Goal: Task Accomplishment & Management: Use online tool/utility

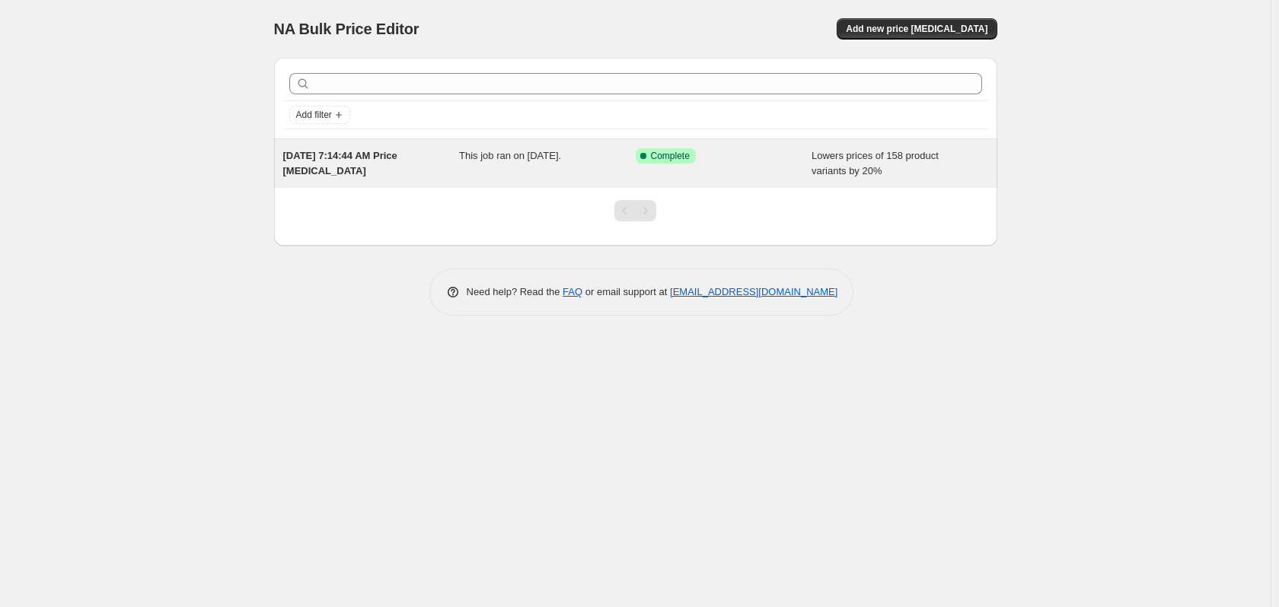
click at [858, 164] on span "Lowers prices of 158 product variants by 20%" at bounding box center [874, 163] width 127 height 27
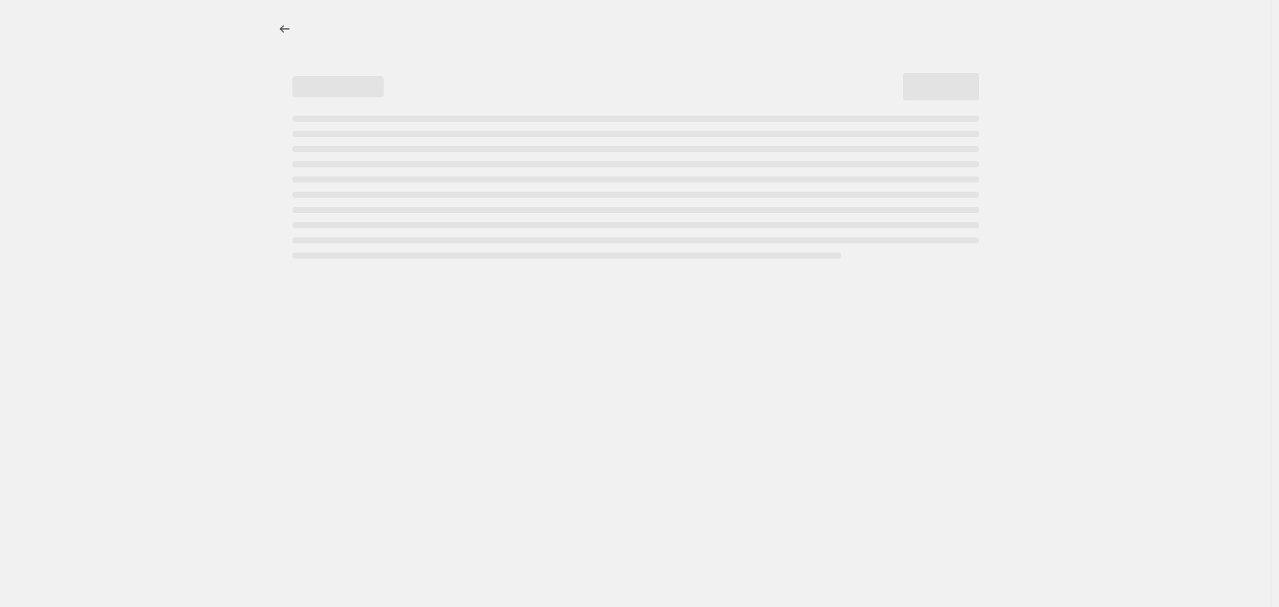
select select "percentage"
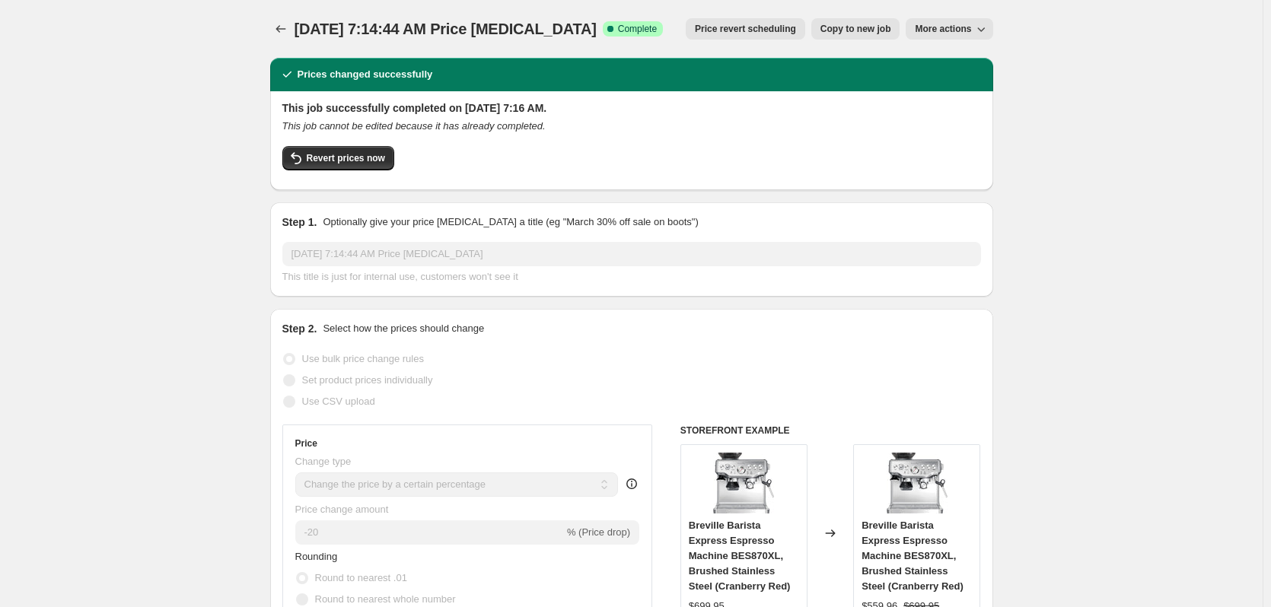
click at [957, 29] on span "More actions" at bounding box center [943, 29] width 56 height 12
click at [864, 31] on span "Copy to new job" at bounding box center [855, 29] width 71 height 12
select select "percentage"
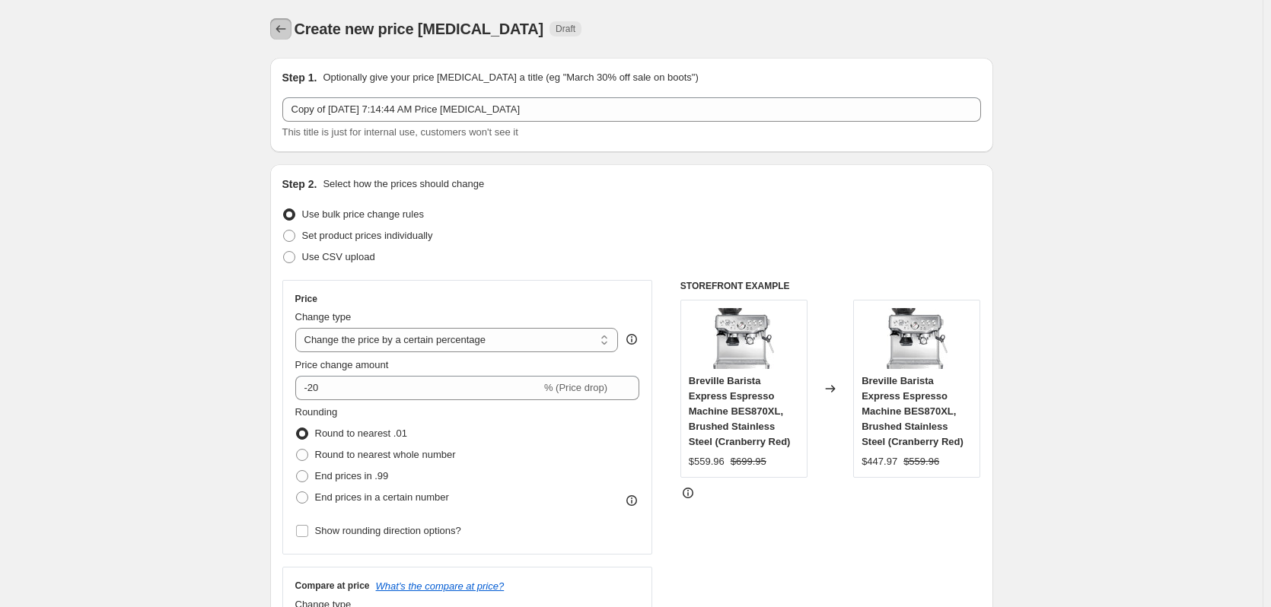
click at [281, 29] on icon "Price change jobs" at bounding box center [281, 29] width 10 height 8
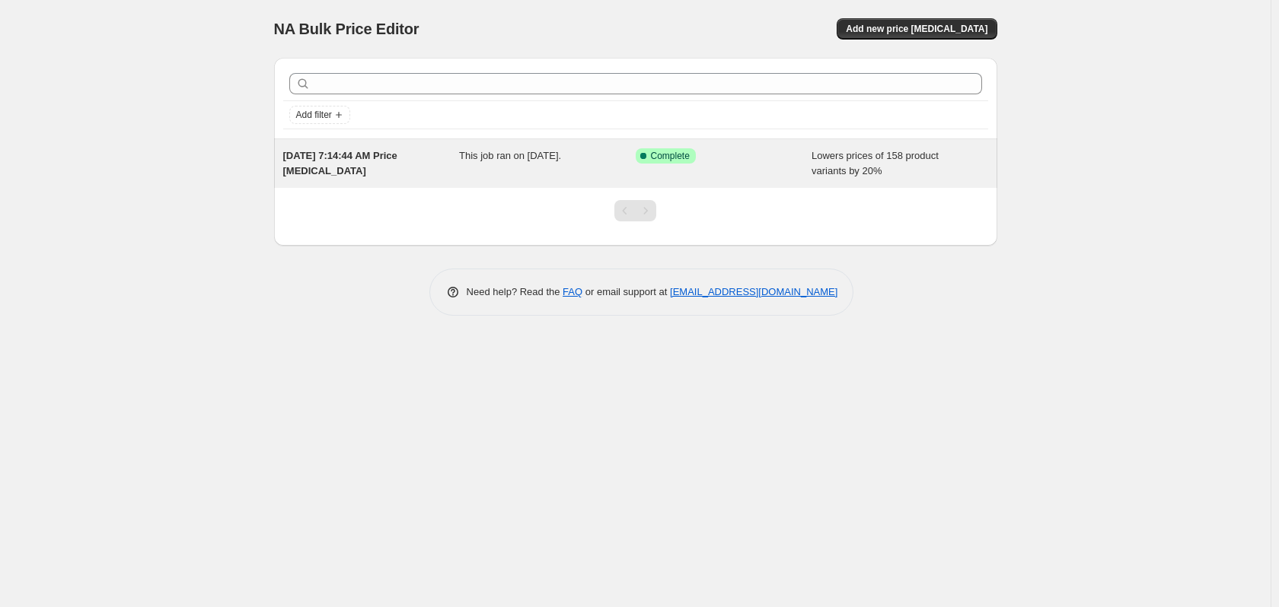
click at [921, 174] on div "Lowers prices of 158 product variants by 20%" at bounding box center [899, 163] width 177 height 30
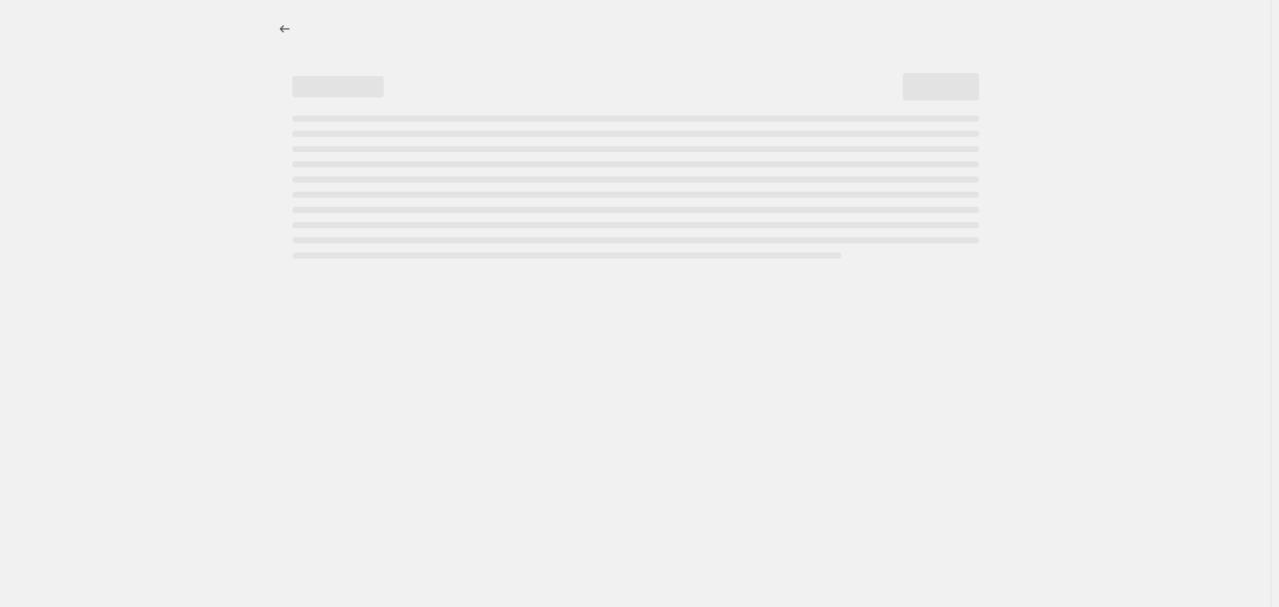
select select "percentage"
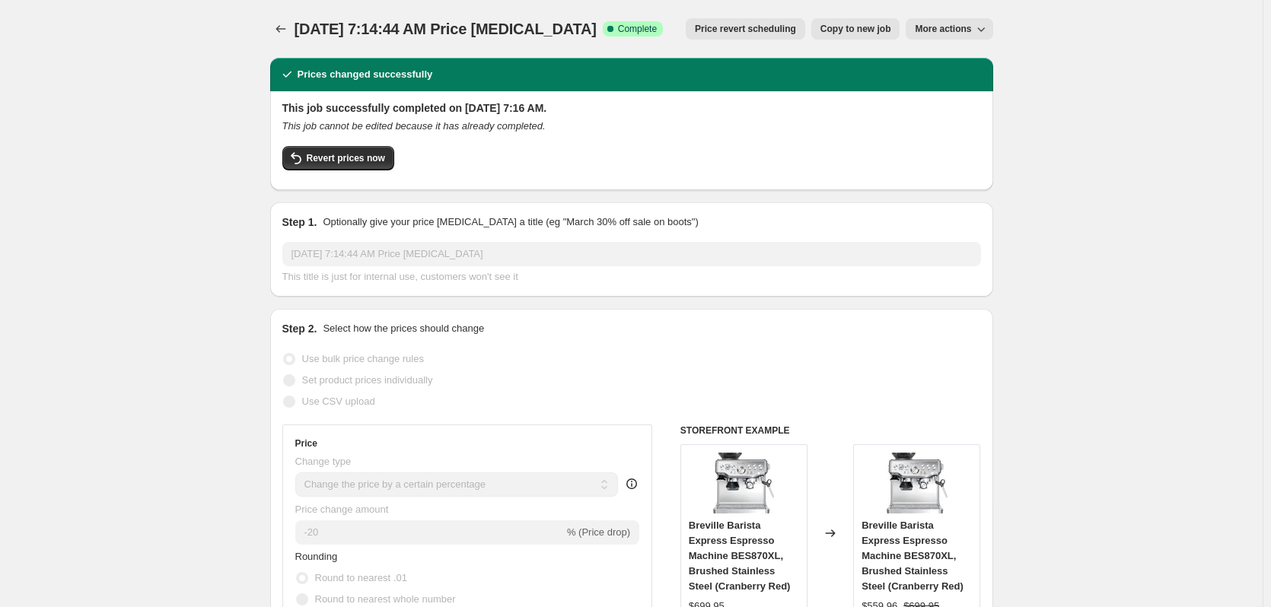
click at [962, 27] on span "More actions" at bounding box center [943, 29] width 56 height 12
click at [958, 84] on span "Delete job" at bounding box center [944, 86] width 45 height 11
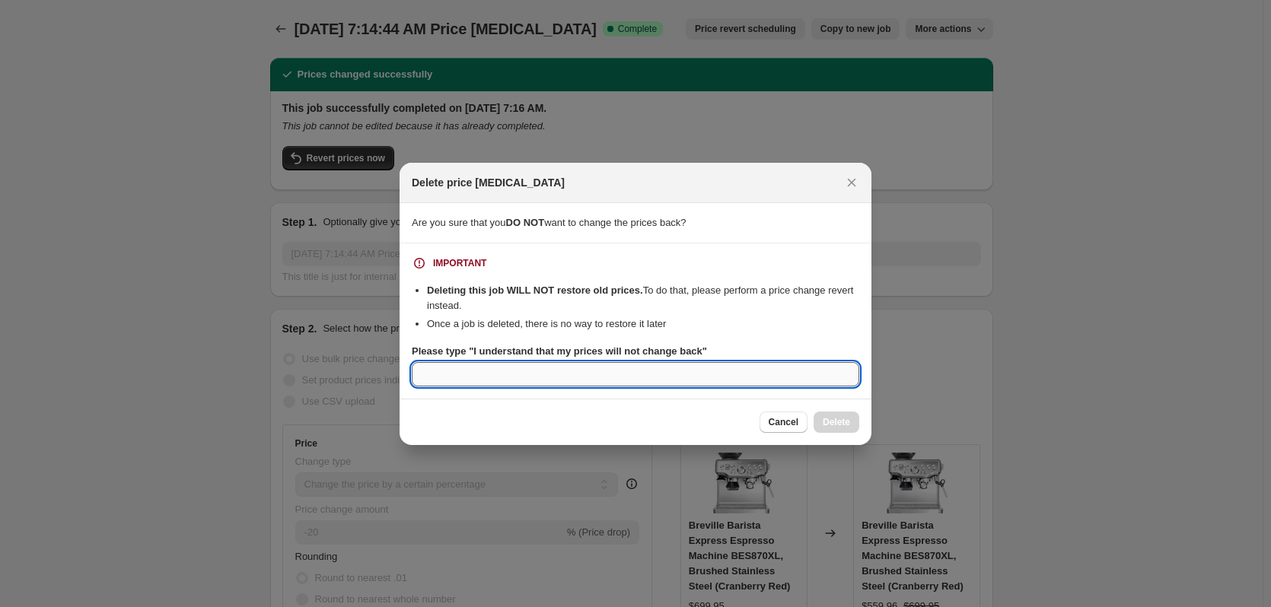
click at [674, 370] on input "Please type "I understand that my prices will not change back"" at bounding box center [636, 374] width 448 height 24
click at [587, 384] on input "Please type "I understand that my prices will not change back"" at bounding box center [636, 374] width 448 height 24
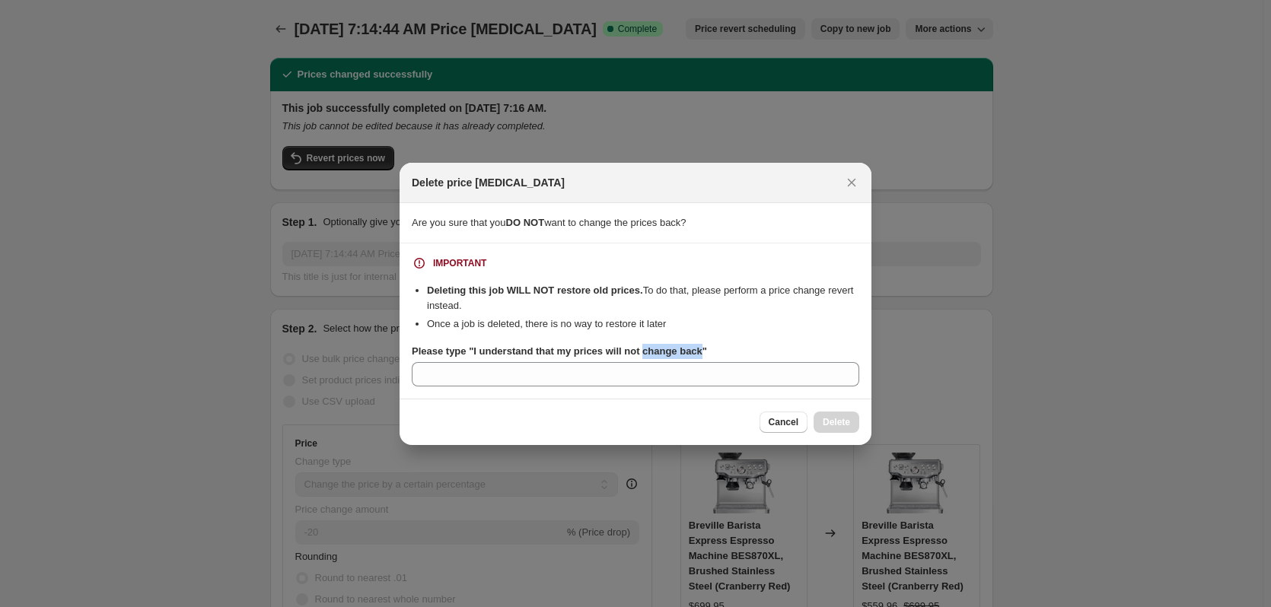
drag, startPoint x: 639, startPoint y: 353, endPoint x: 697, endPoint y: 358, distance: 58.1
click at [697, 358] on label "Please type "I understand that my prices will not change back"" at bounding box center [559, 351] width 295 height 15
copy b "change back"
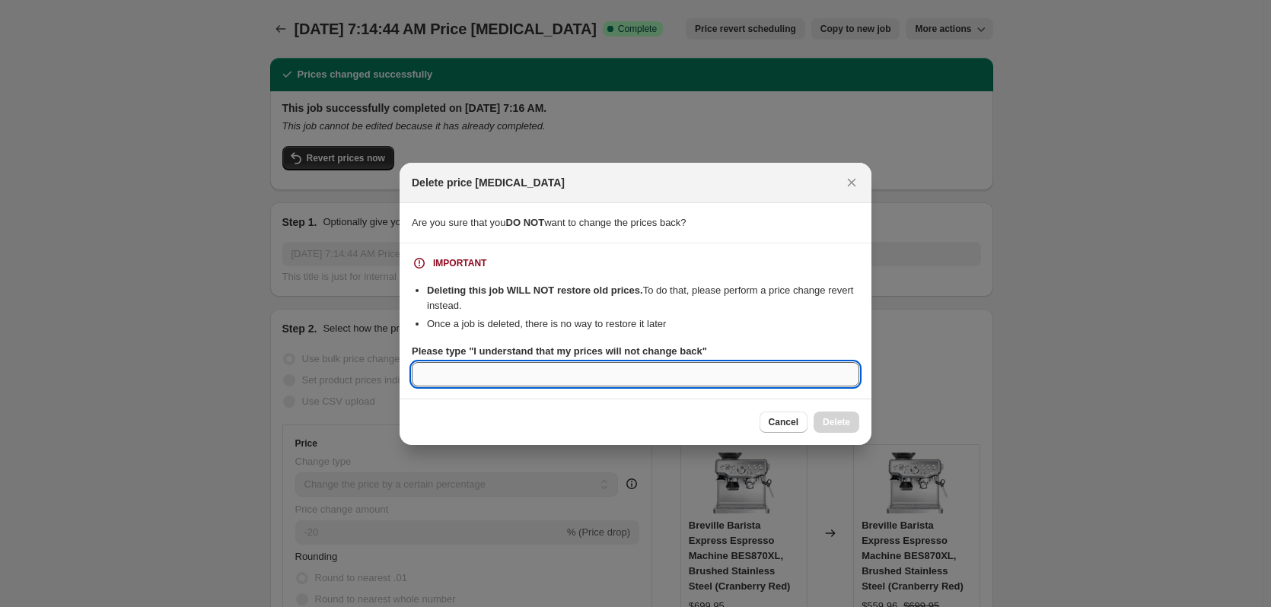
drag, startPoint x: 642, startPoint y: 387, endPoint x: 603, endPoint y: 374, distance: 41.9
click at [603, 374] on input "Please type "I understand that my prices will not change back"" at bounding box center [636, 374] width 448 height 24
paste input "change back"
click at [614, 384] on input "change back" at bounding box center [636, 374] width 448 height 24
type input "change back"
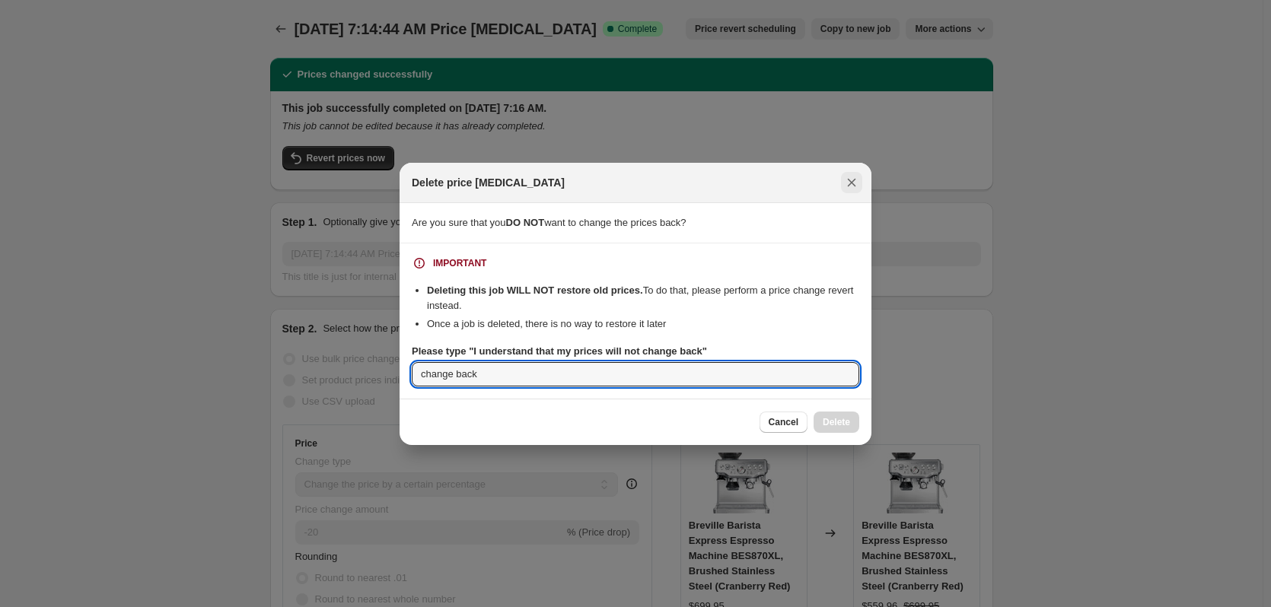
click at [849, 183] on icon "Close" at bounding box center [851, 182] width 15 height 15
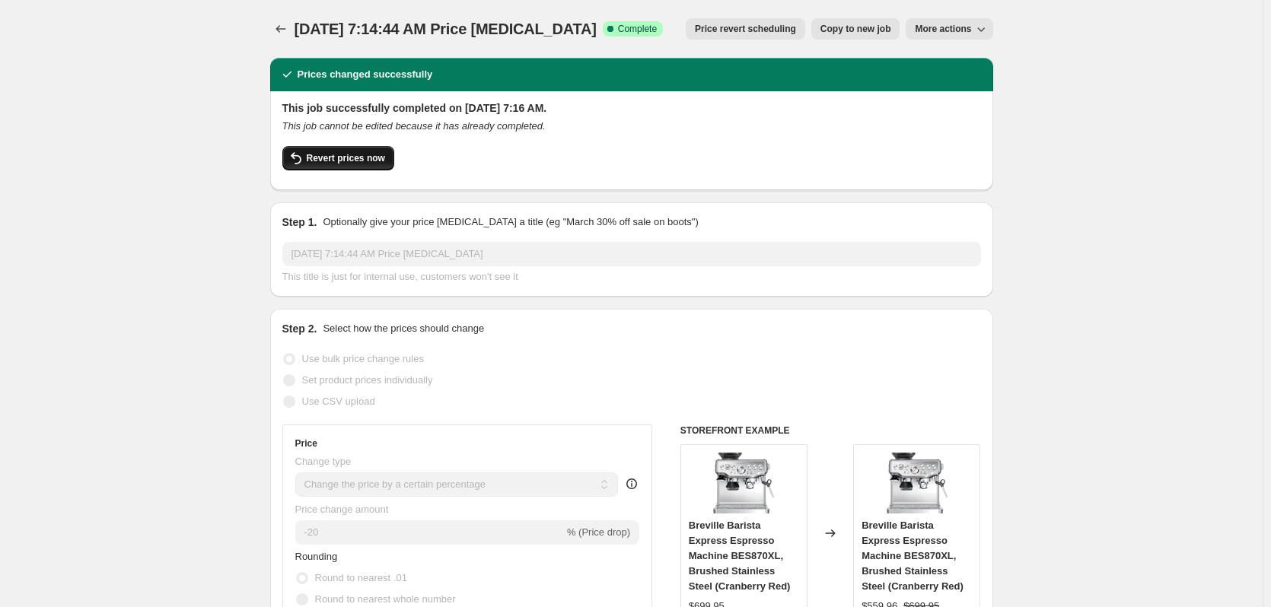
click at [352, 165] on button "Revert prices now" at bounding box center [338, 158] width 112 height 24
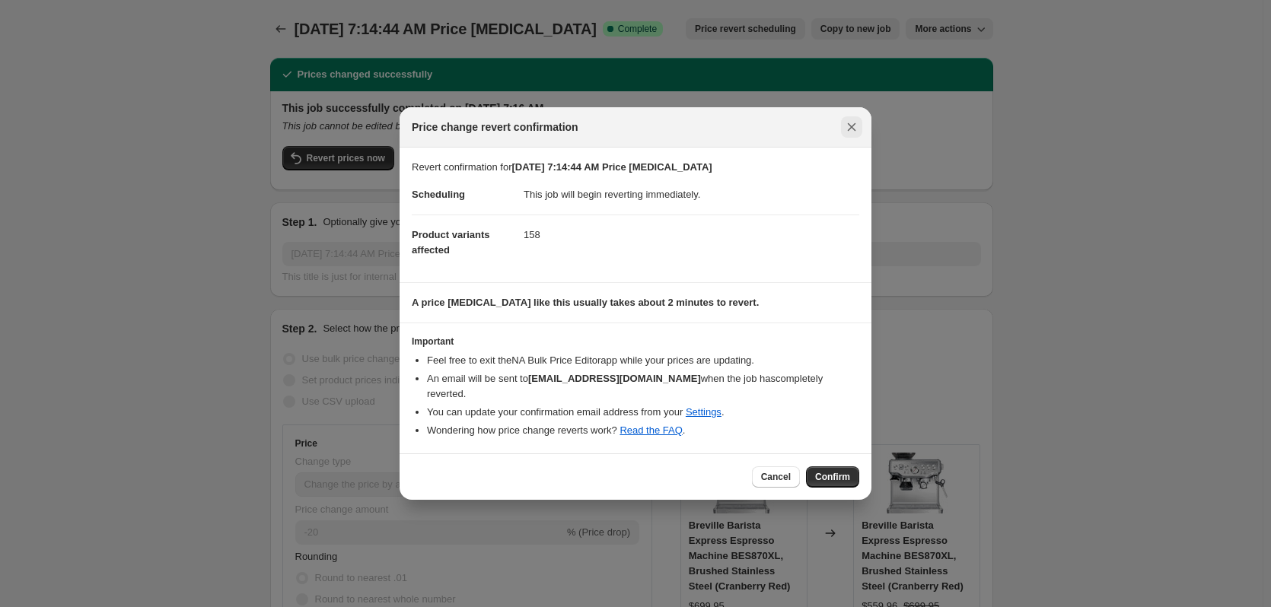
click at [851, 132] on icon "Close" at bounding box center [852, 127] width 8 height 8
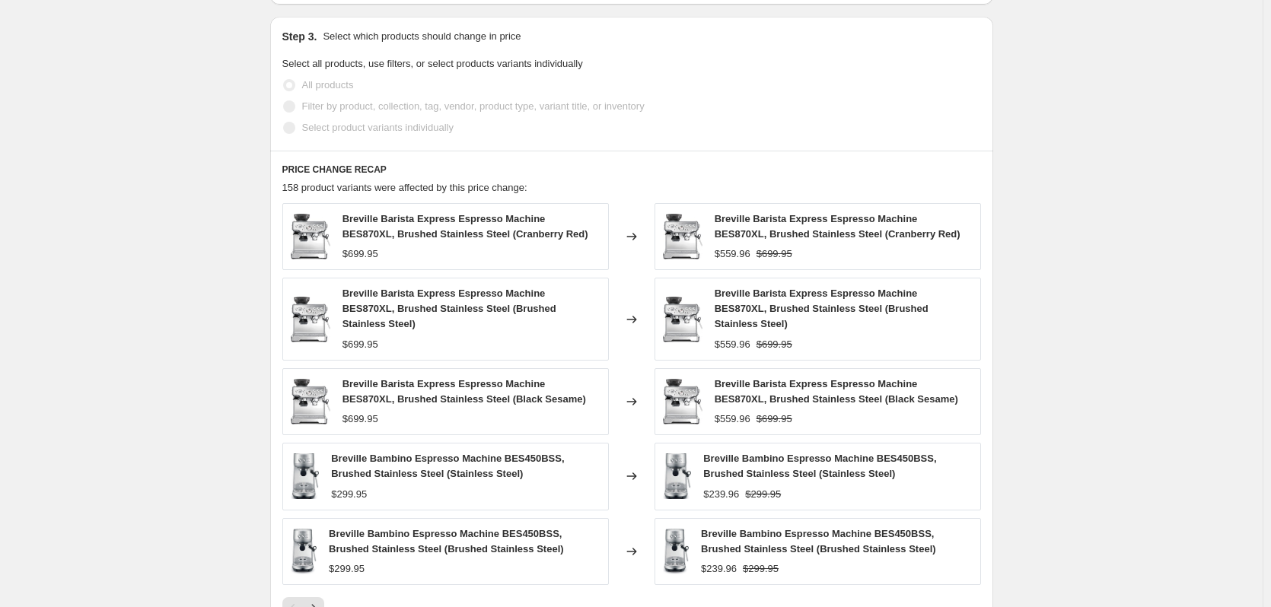
scroll to position [1050, 0]
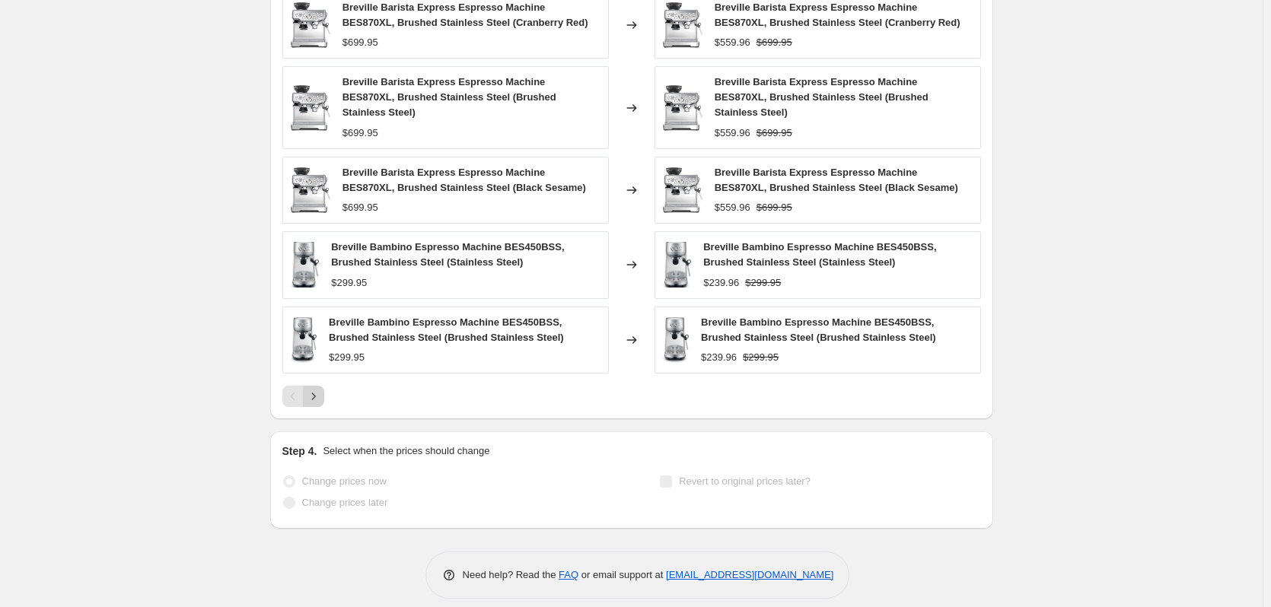
click at [308, 386] on button "Next" at bounding box center [313, 396] width 21 height 21
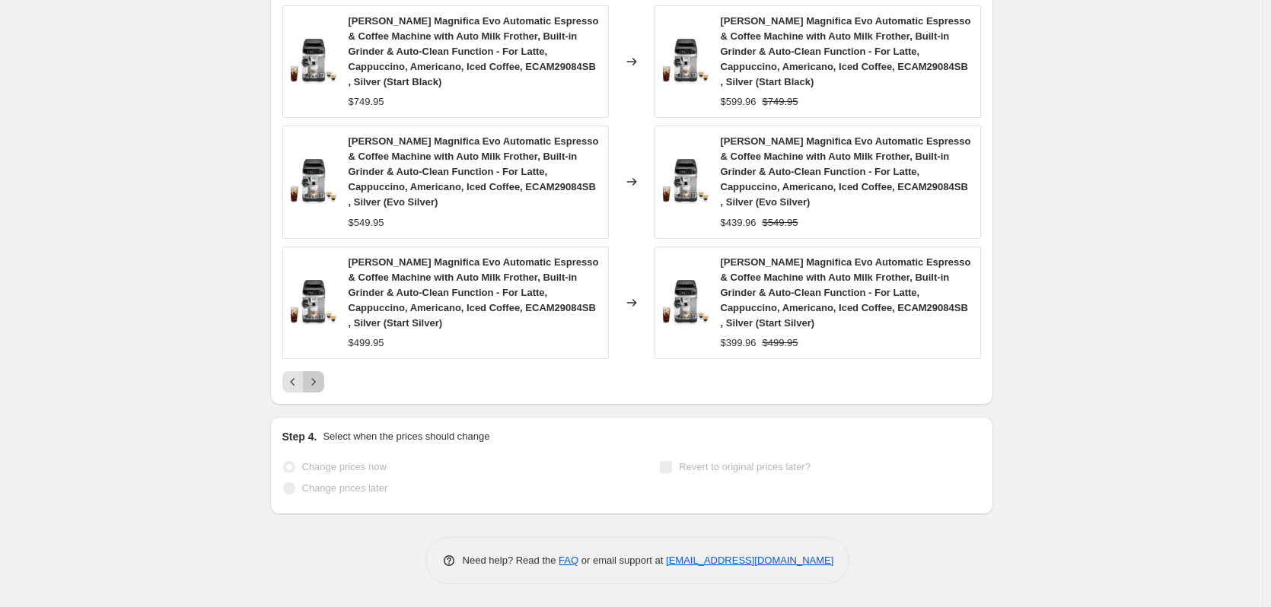
click at [314, 385] on icon "Next" at bounding box center [313, 381] width 15 height 15
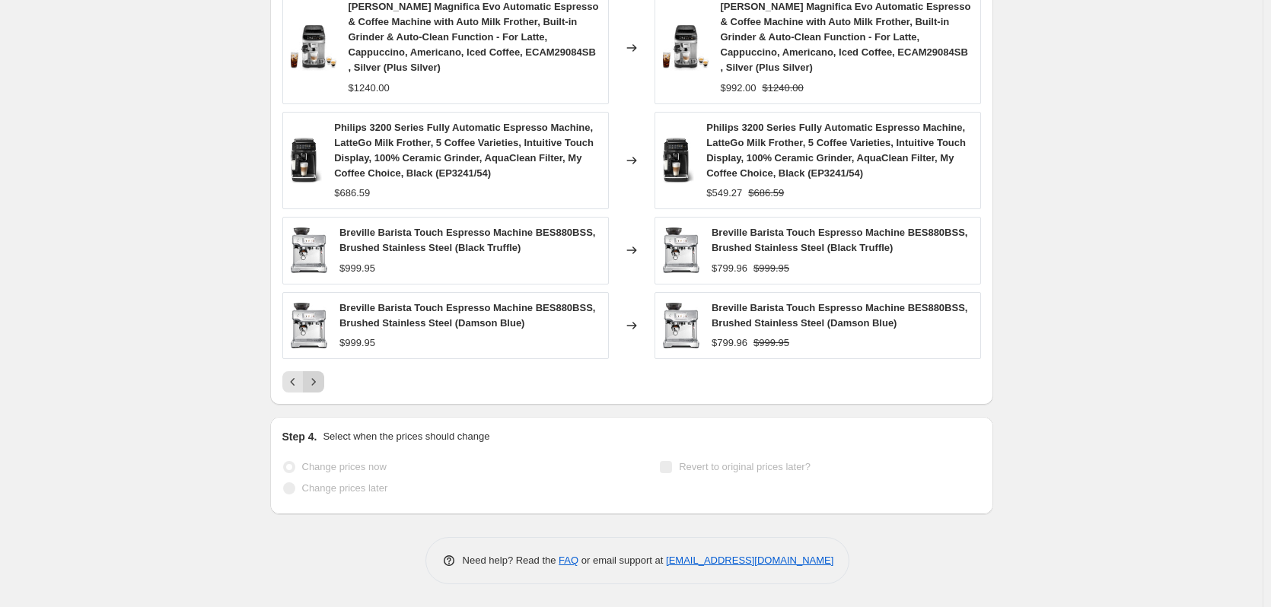
click at [317, 385] on icon "Next" at bounding box center [313, 381] width 15 height 15
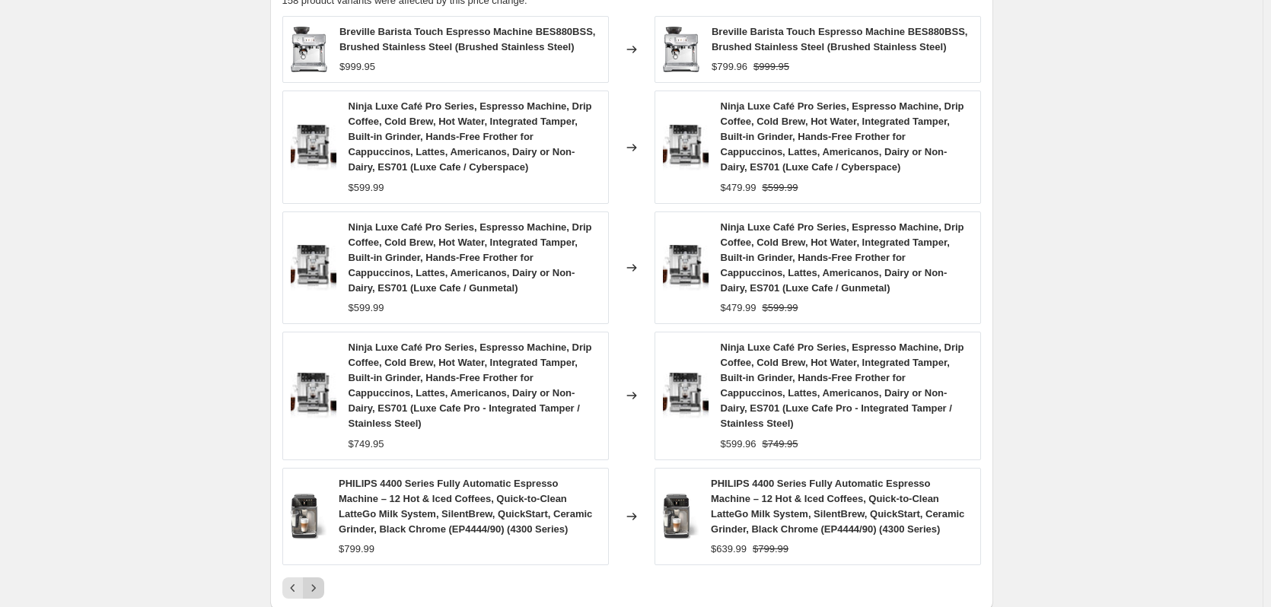
scroll to position [1172, 0]
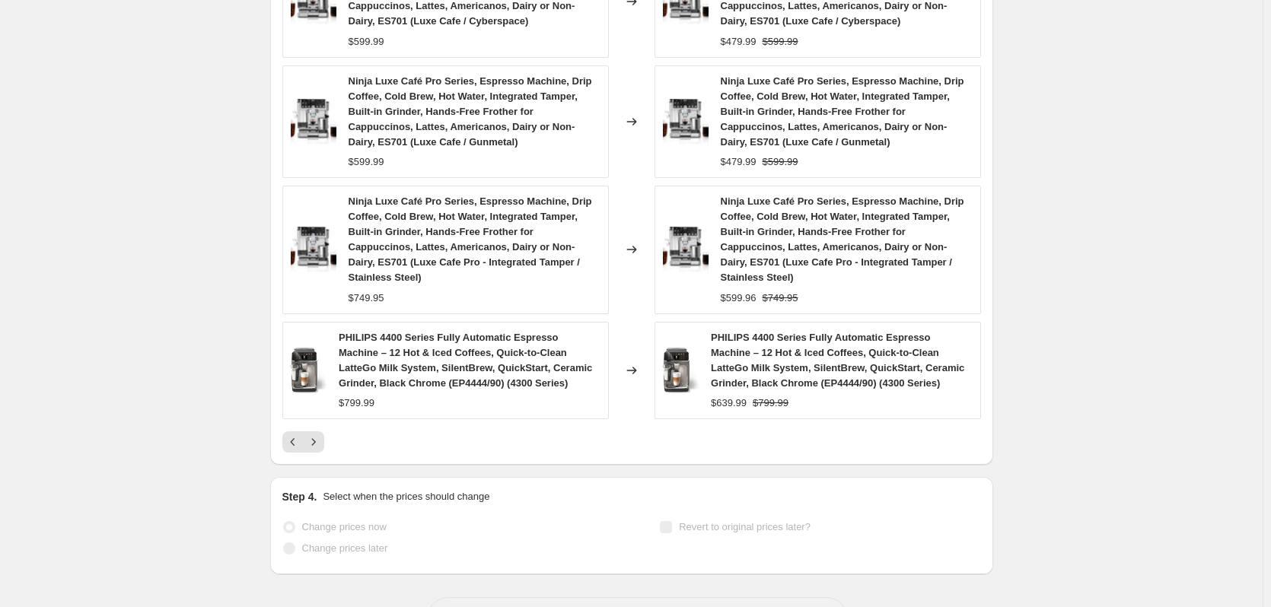
click at [312, 400] on div "PHILIPS 4400 Series Fully Automatic Espresso Machine – 12 Hot & Iced Coffees, Q…" at bounding box center [445, 370] width 327 height 97
click at [323, 438] on button "Next" at bounding box center [313, 442] width 21 height 21
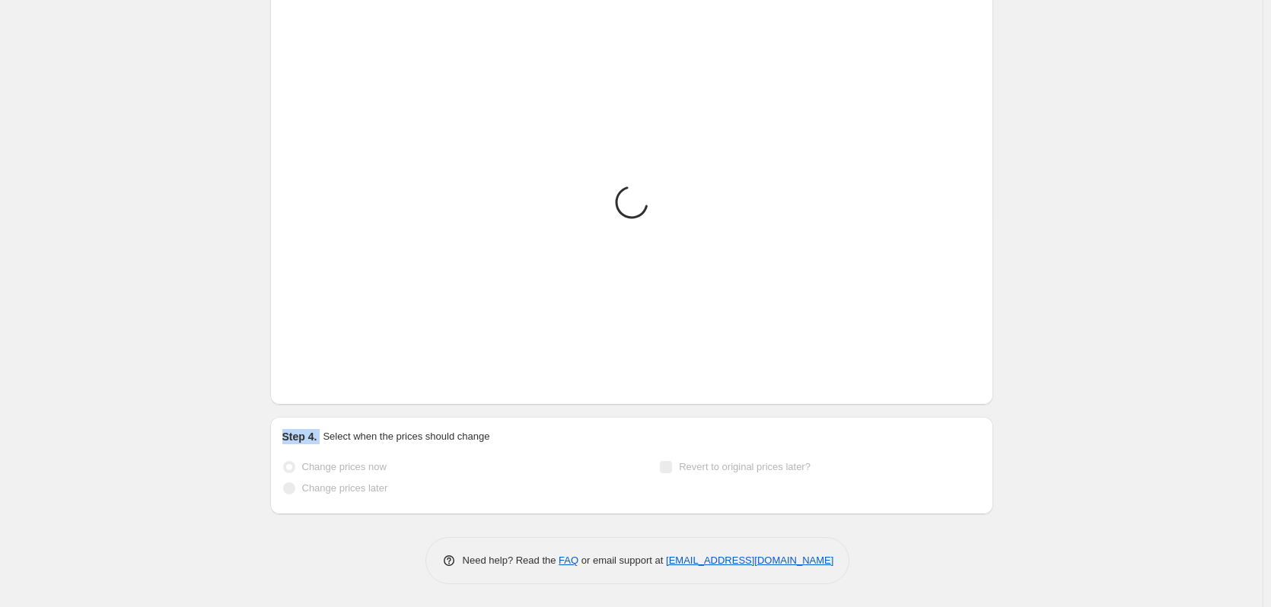
click at [322, 437] on div "Step 4. Select when the prices should change" at bounding box center [631, 436] width 699 height 15
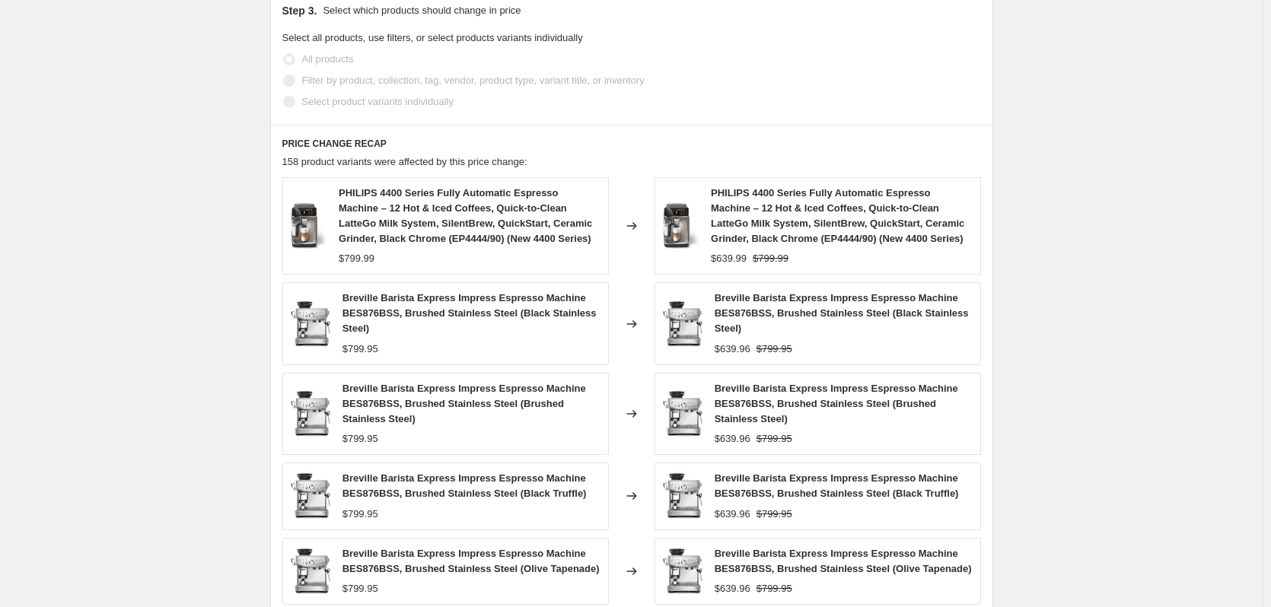
scroll to position [1111, 0]
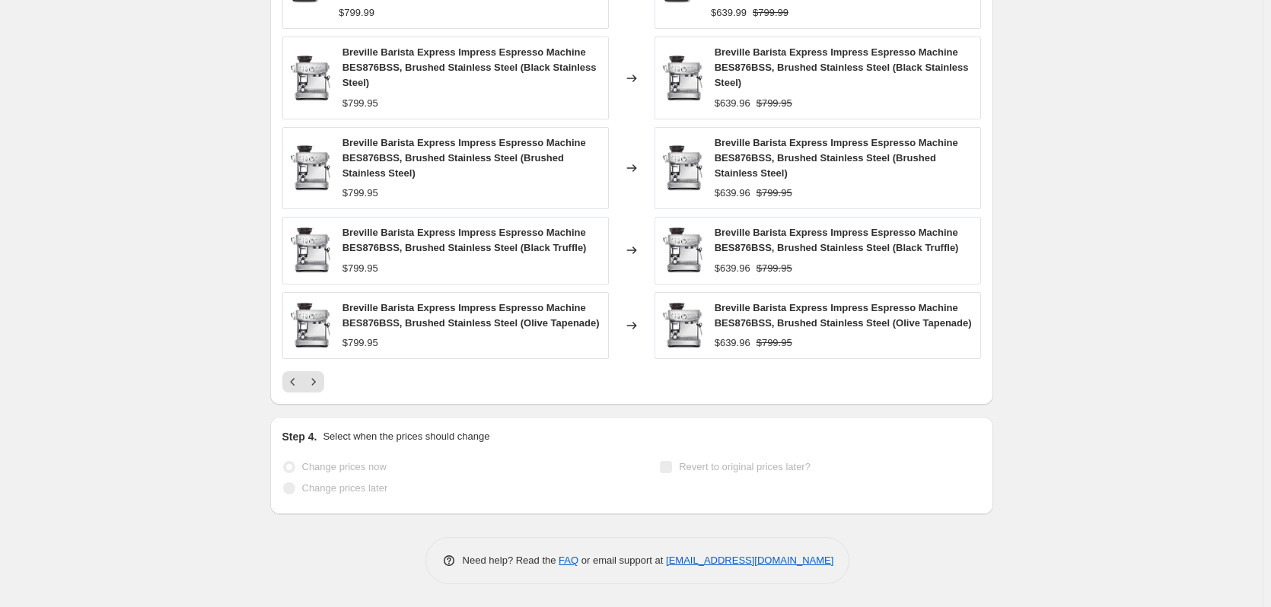
click at [323, 395] on div "PRICE CHANGE RECAP 158 product variants were affected by this price change: PHI…" at bounding box center [631, 142] width 723 height 526
click at [320, 393] on div "PRICE CHANGE RECAP 158 product variants were affected by this price change: PHI…" at bounding box center [631, 142] width 723 height 526
click at [320, 382] on icon "Next" at bounding box center [313, 381] width 15 height 15
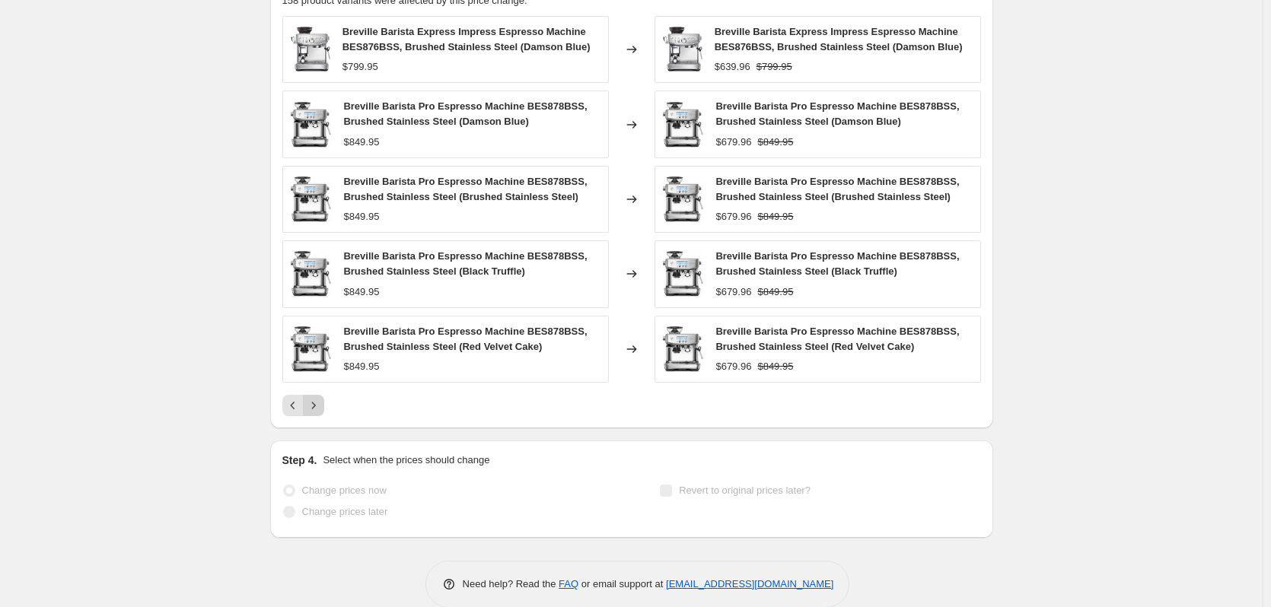
scroll to position [1050, 0]
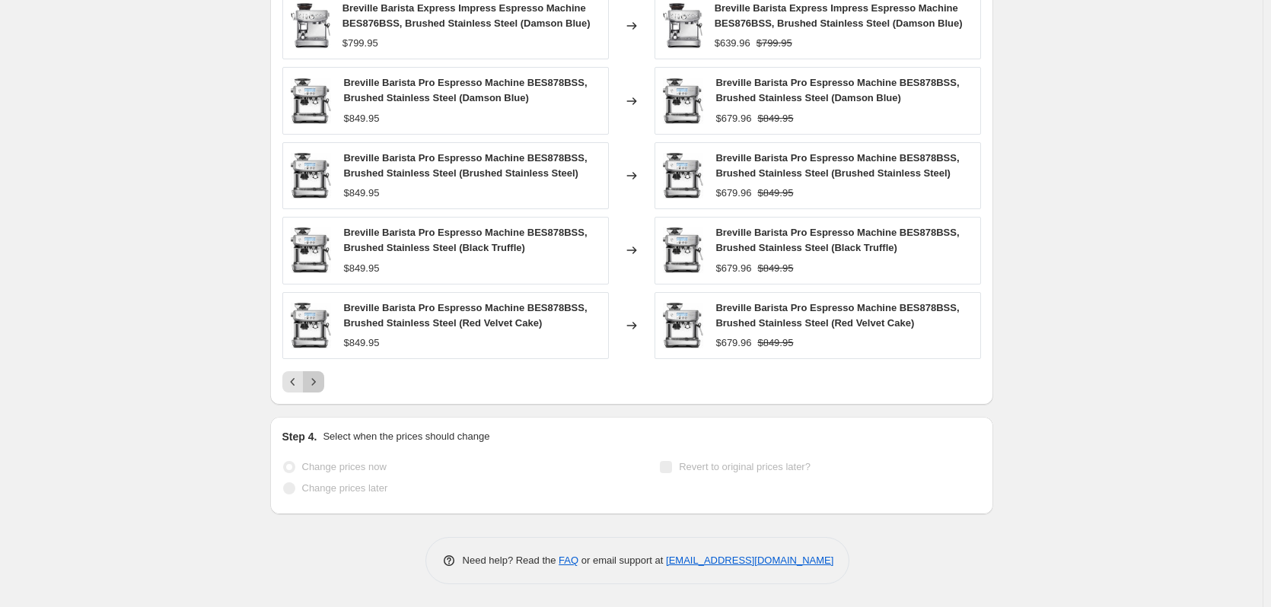
click at [320, 382] on icon "Next" at bounding box center [313, 381] width 15 height 15
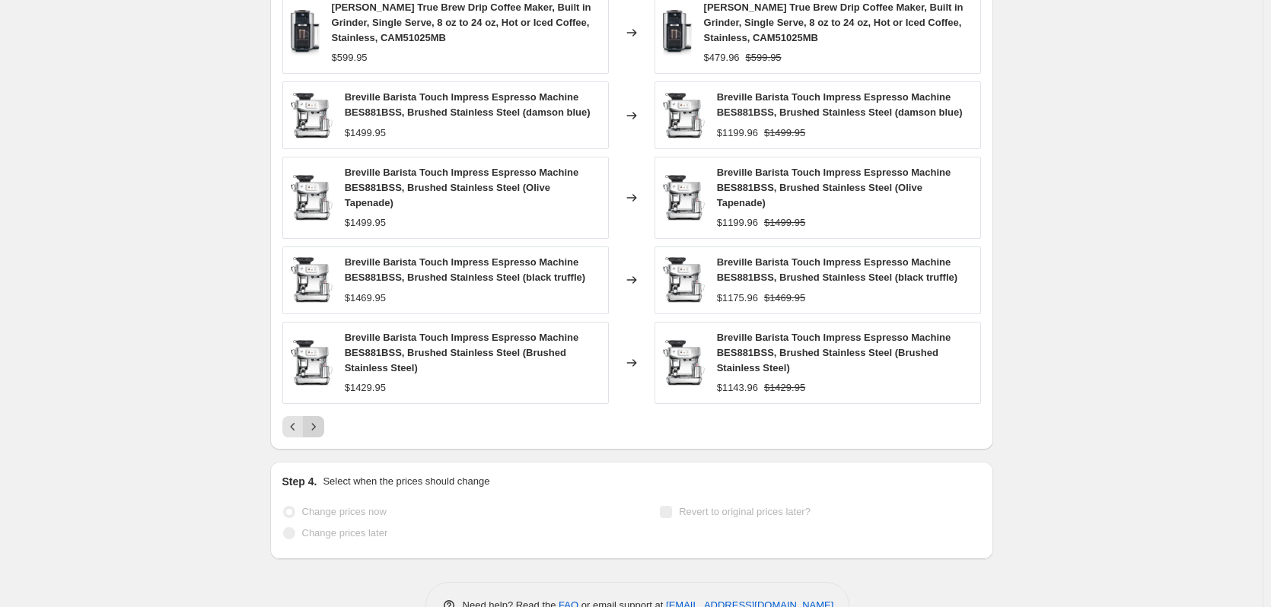
click at [320, 382] on div "Breville Barista Touch Impress Espresso Machine BES881BSS, Brushed Stainless St…" at bounding box center [445, 363] width 327 height 82
click at [317, 419] on icon "Next" at bounding box center [313, 426] width 15 height 15
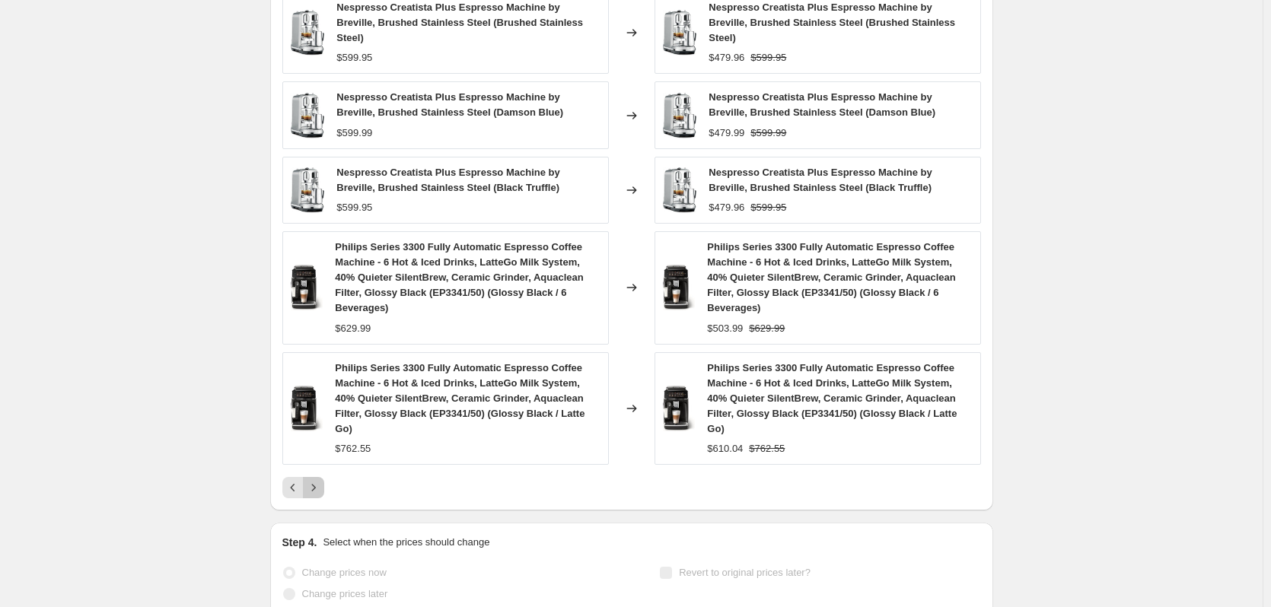
click at [317, 480] on icon "Next" at bounding box center [313, 487] width 15 height 15
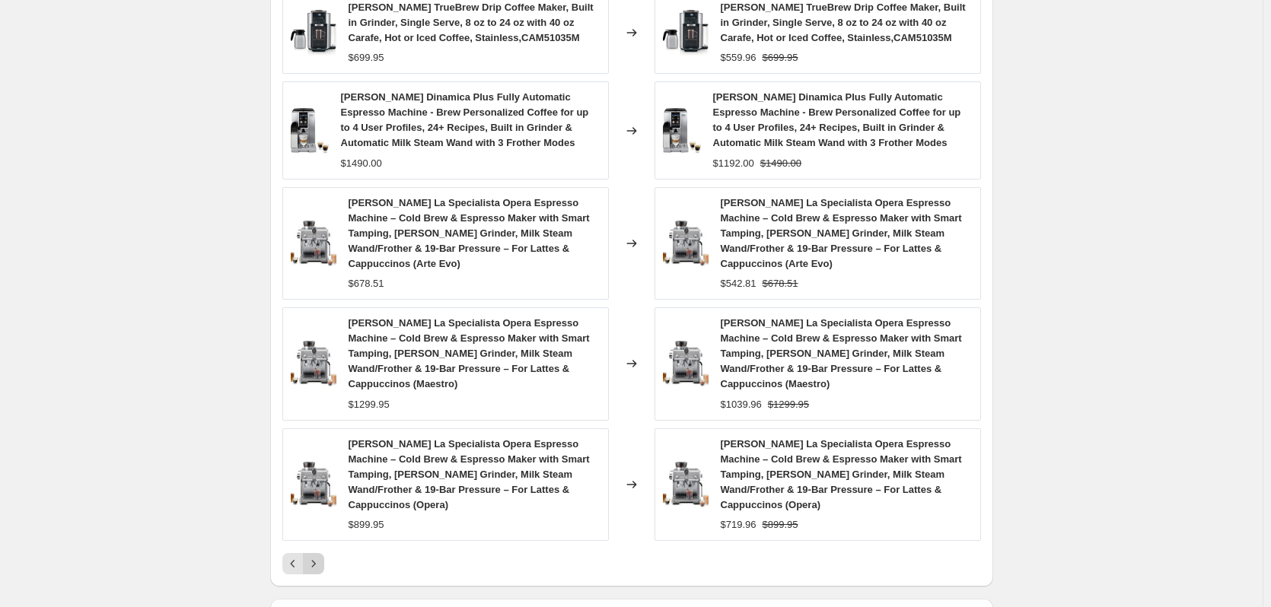
click at [321, 556] on icon "Next" at bounding box center [313, 563] width 15 height 15
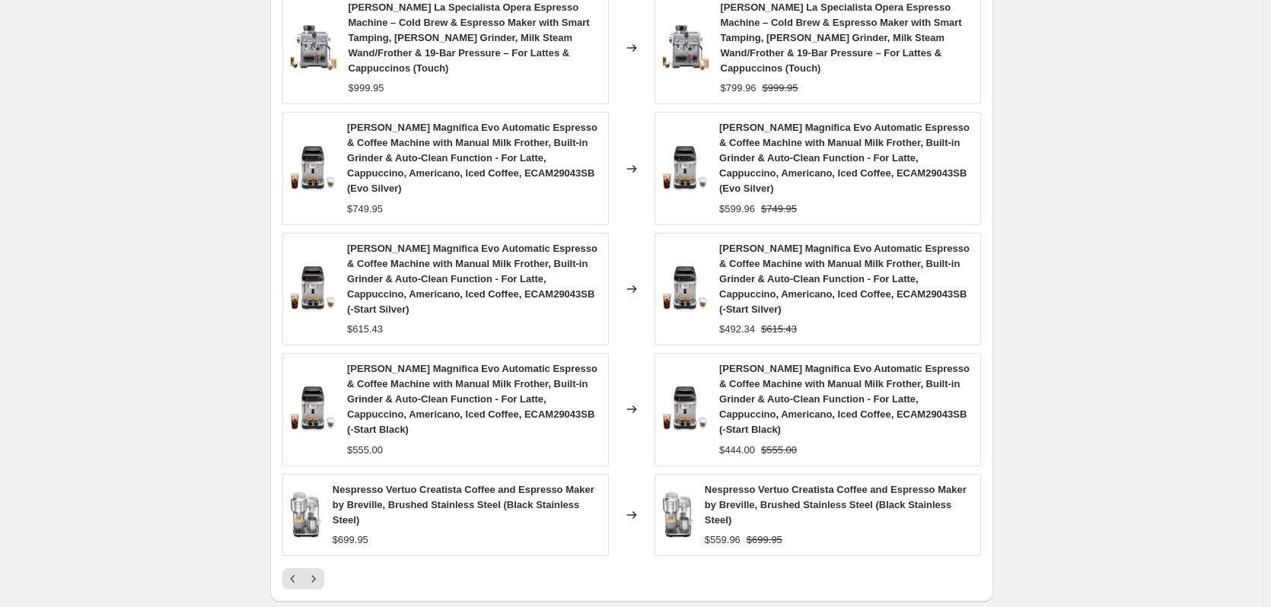
drag, startPoint x: 308, startPoint y: 505, endPoint x: 310, endPoint y: 518, distance: 12.3
click at [308, 506] on img at bounding box center [306, 515] width 30 height 46
drag, startPoint x: 311, startPoint y: 538, endPoint x: 313, endPoint y: 549, distance: 10.8
click at [312, 569] on button "Next" at bounding box center [313, 579] width 21 height 21
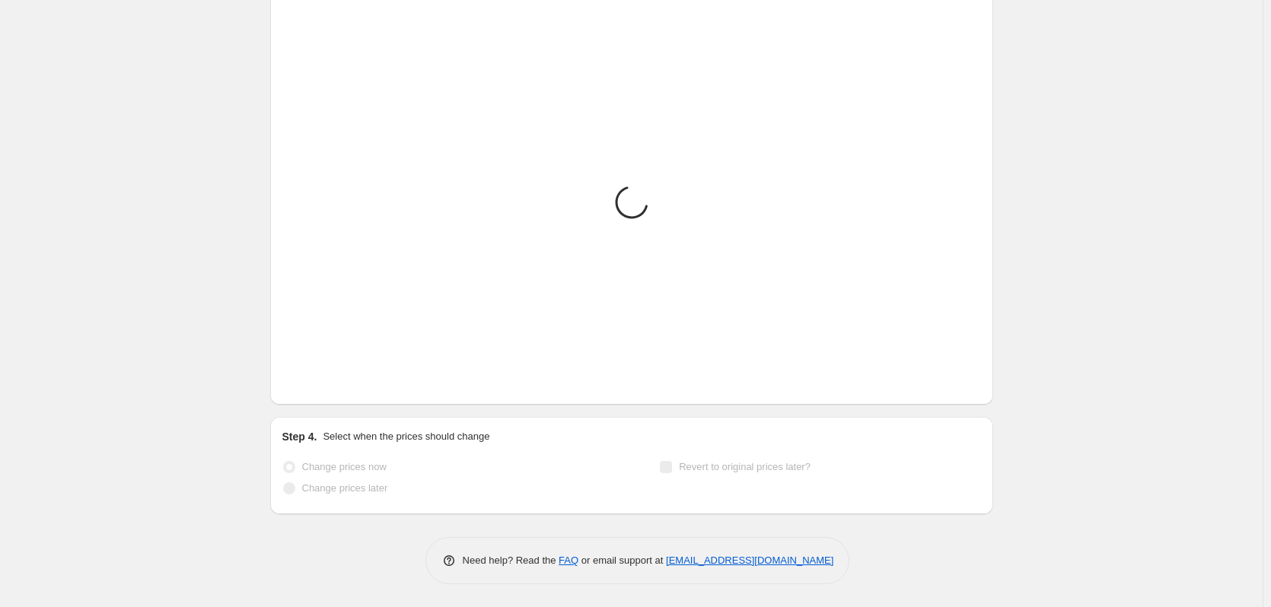
click at [313, 549] on div "Need help? Read the FAQ or email support at support+a65377@northern-apps.com" at bounding box center [637, 560] width 711 height 47
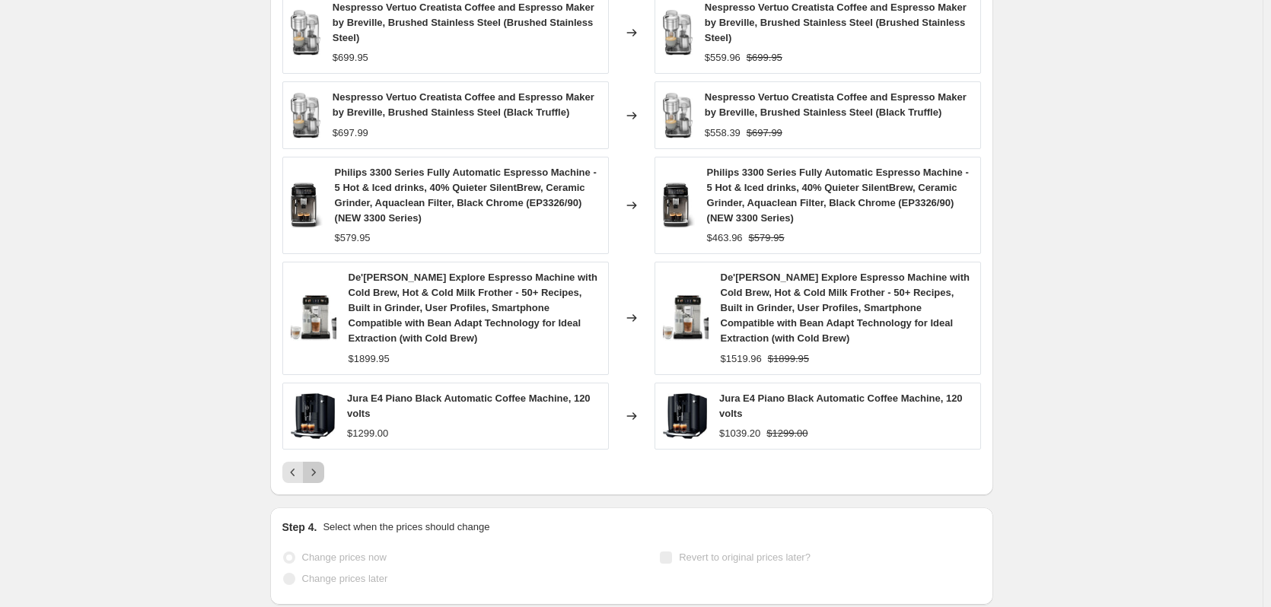
click at [320, 465] on icon "Next" at bounding box center [313, 472] width 15 height 15
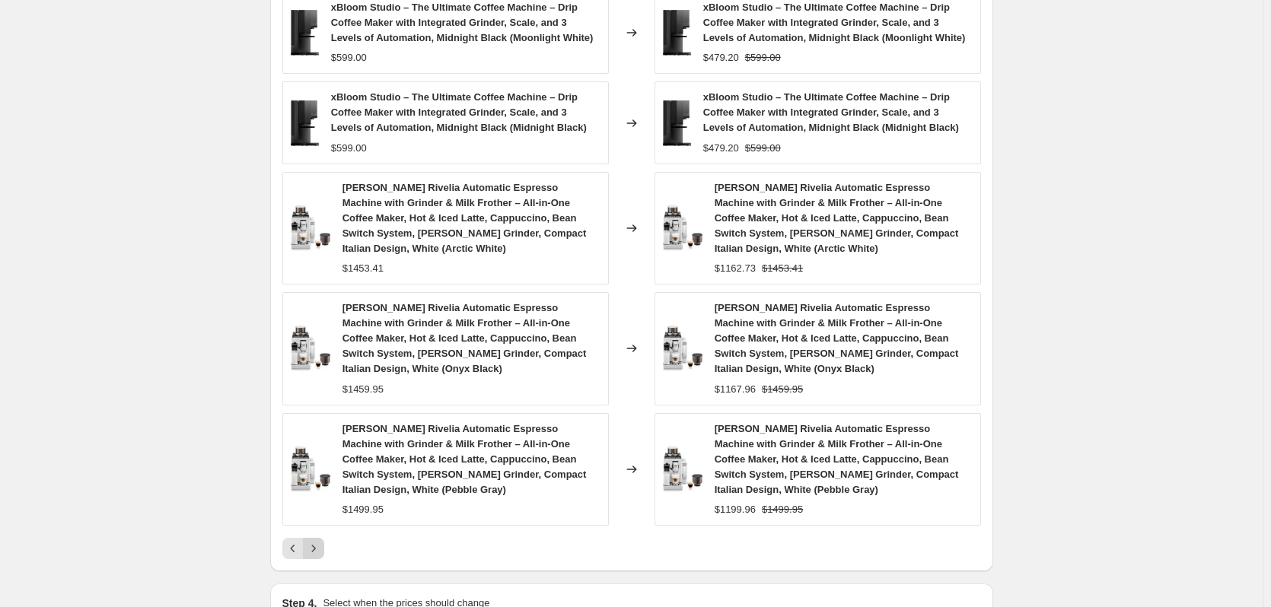
click at [317, 541] on icon "Next" at bounding box center [313, 548] width 15 height 15
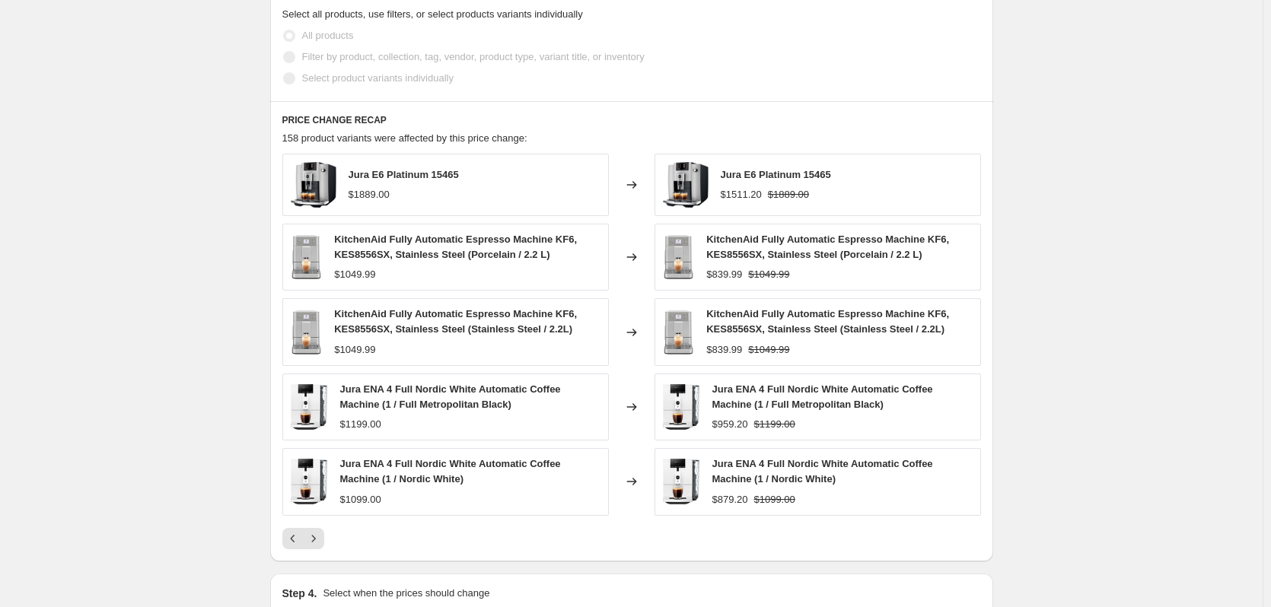
scroll to position [913, 0]
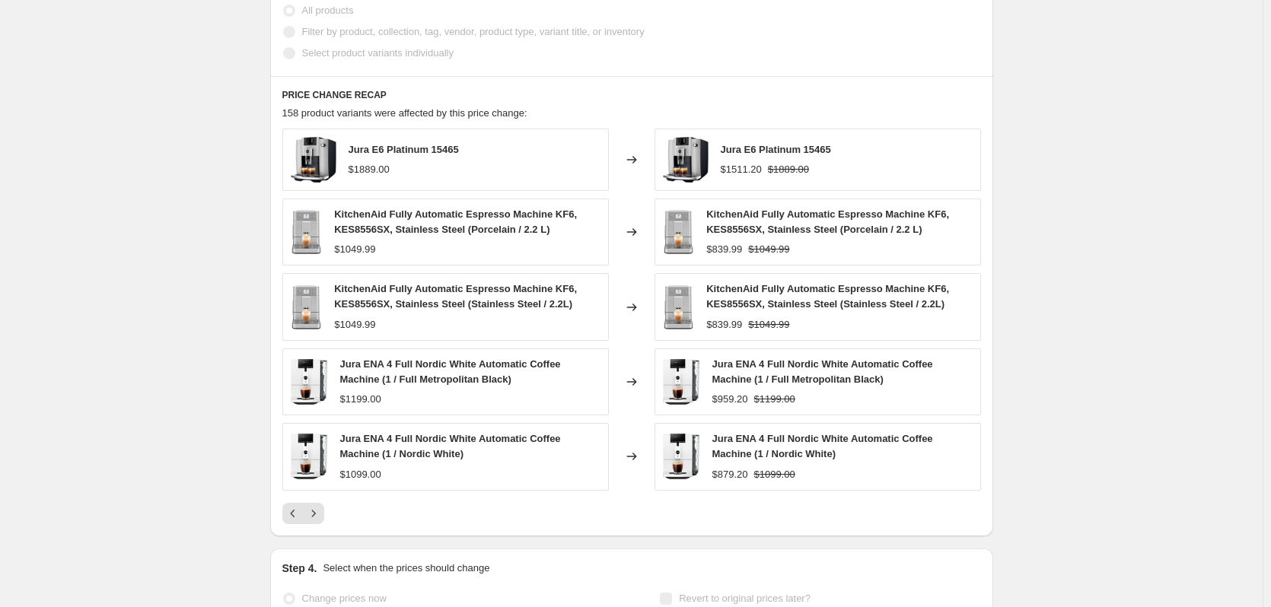
click at [313, 518] on icon "Next" at bounding box center [313, 513] width 15 height 15
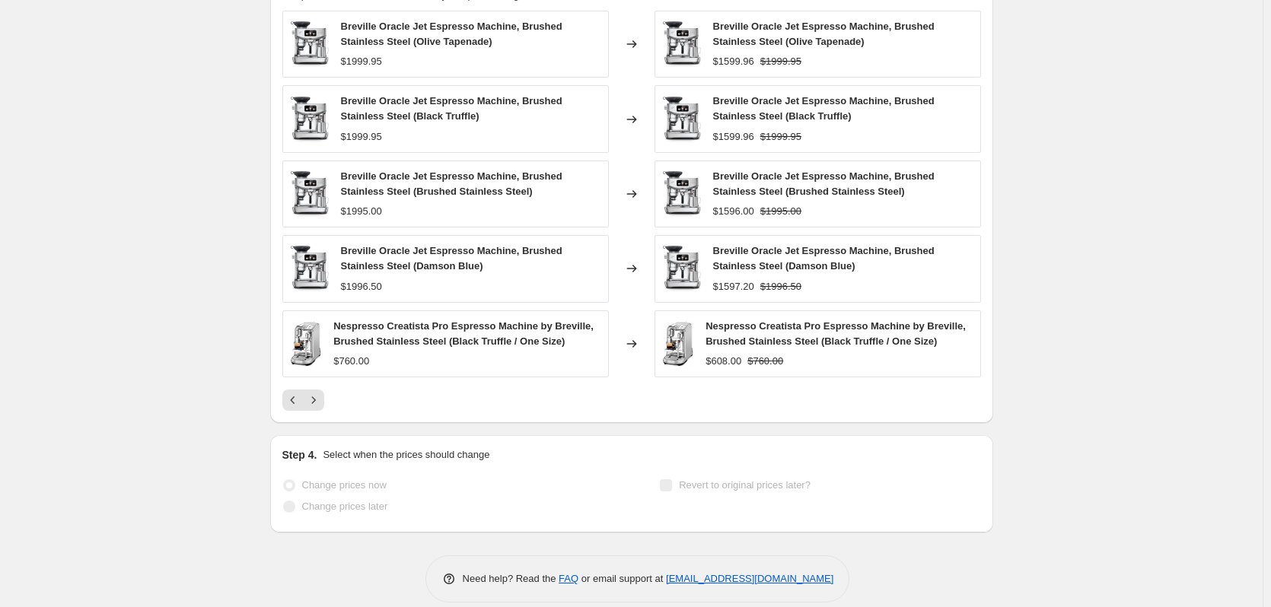
scroll to position [1050, 0]
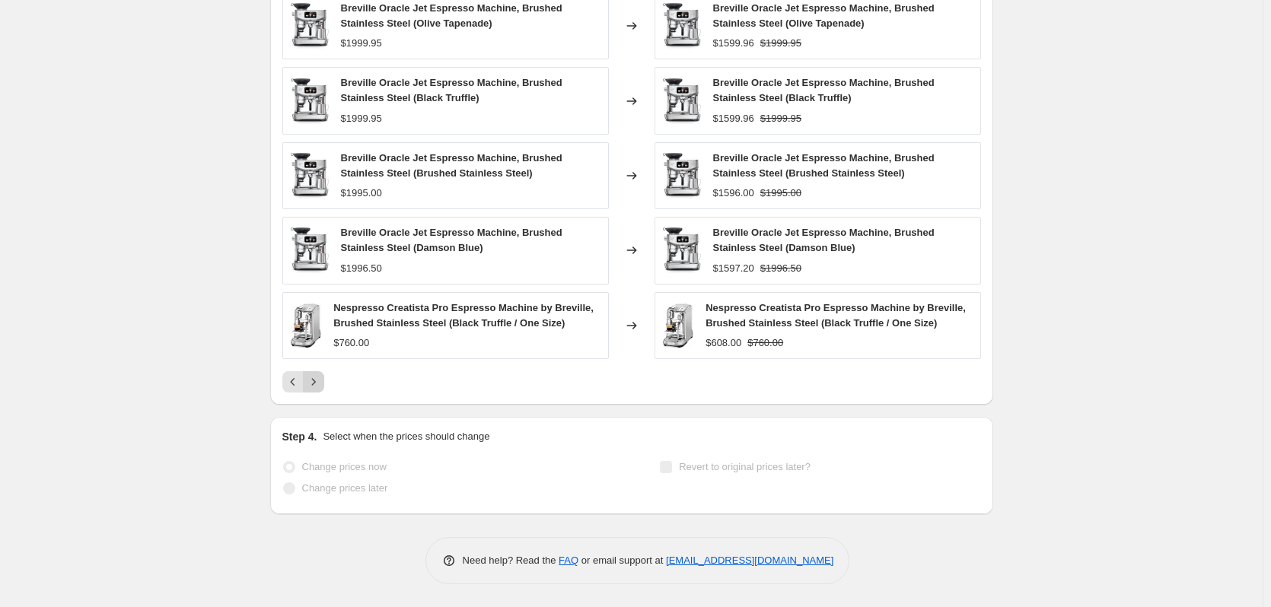
click at [321, 384] on icon "Next" at bounding box center [313, 381] width 15 height 15
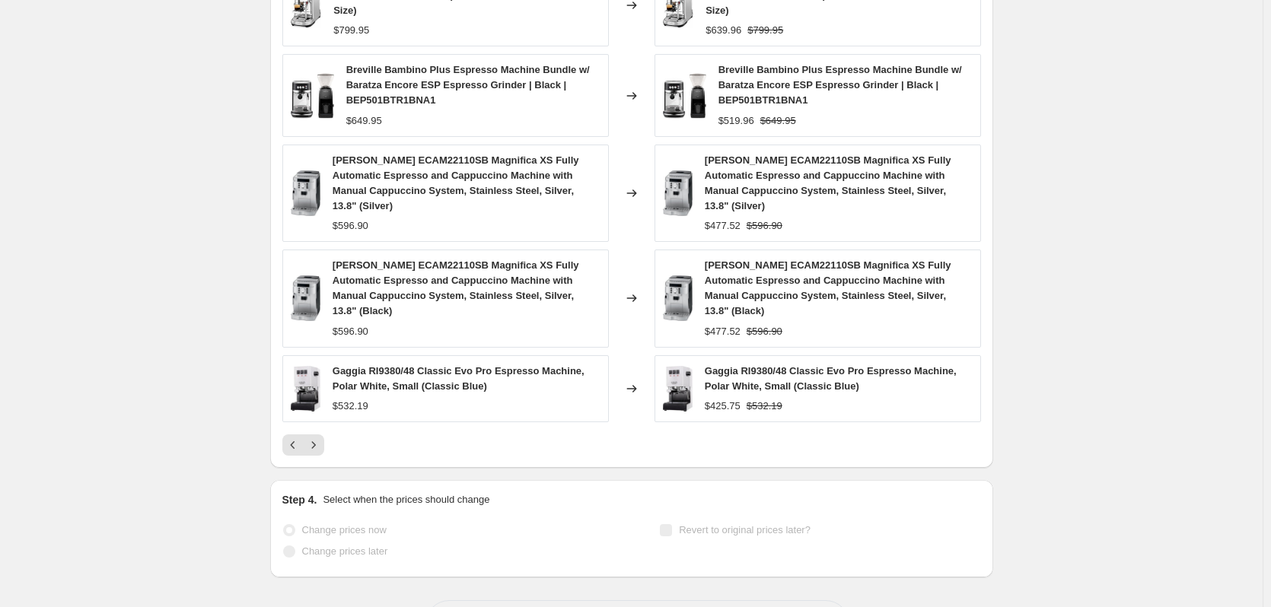
scroll to position [1111, 0]
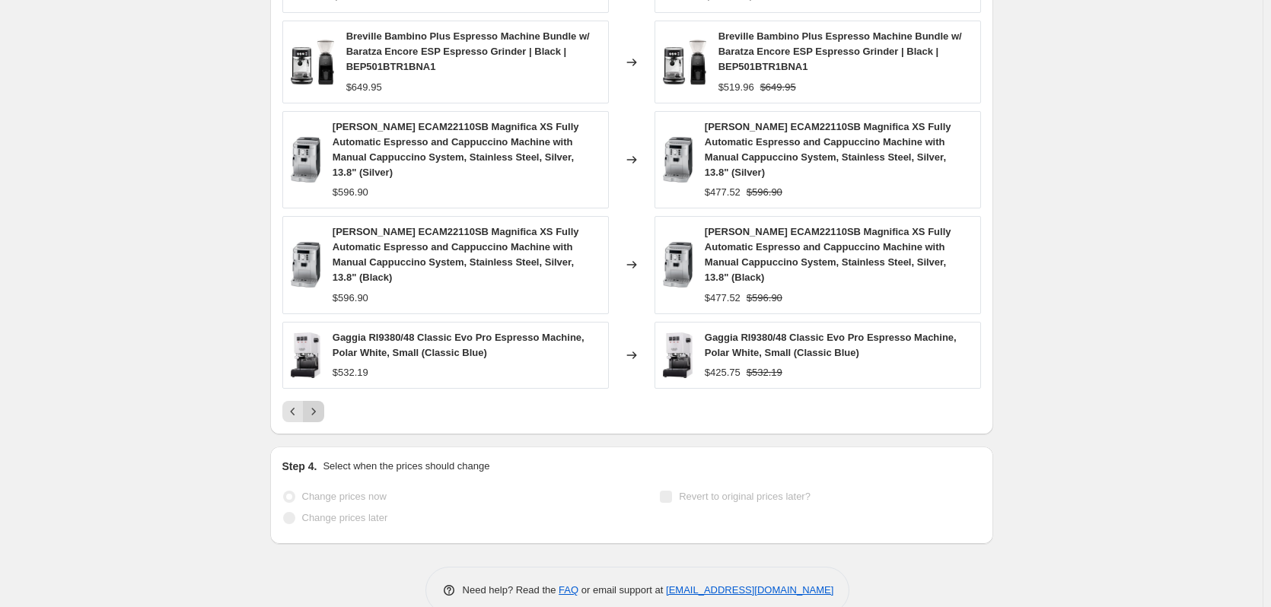
click at [320, 404] on icon "Next" at bounding box center [313, 411] width 15 height 15
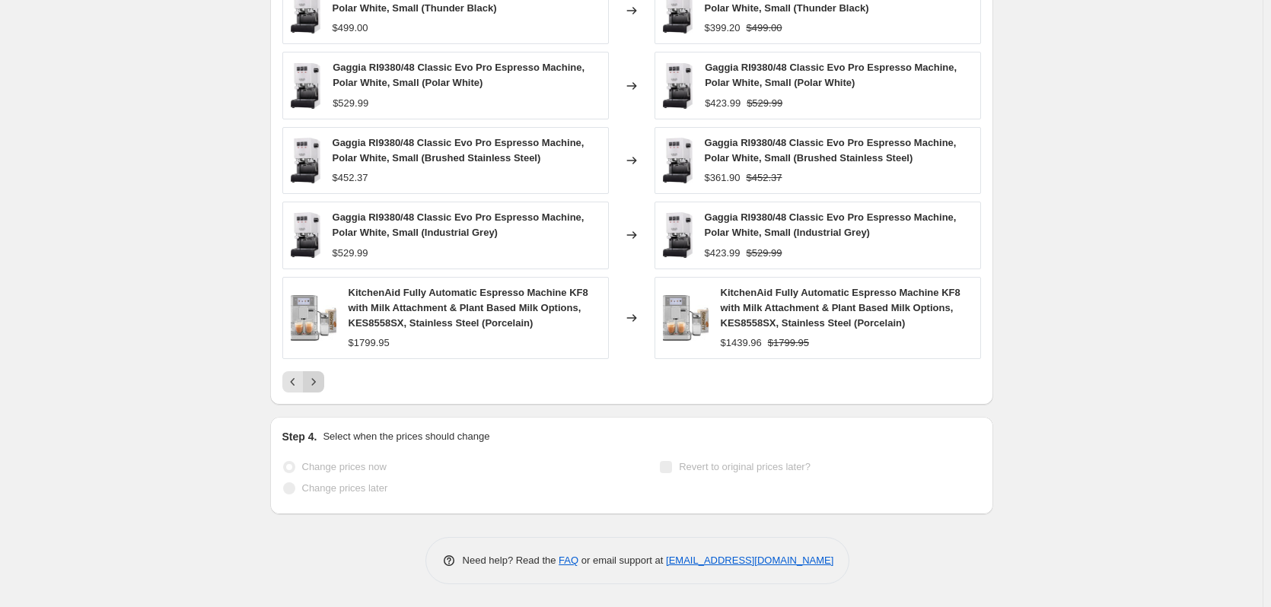
click at [320, 387] on icon "Next" at bounding box center [313, 381] width 15 height 15
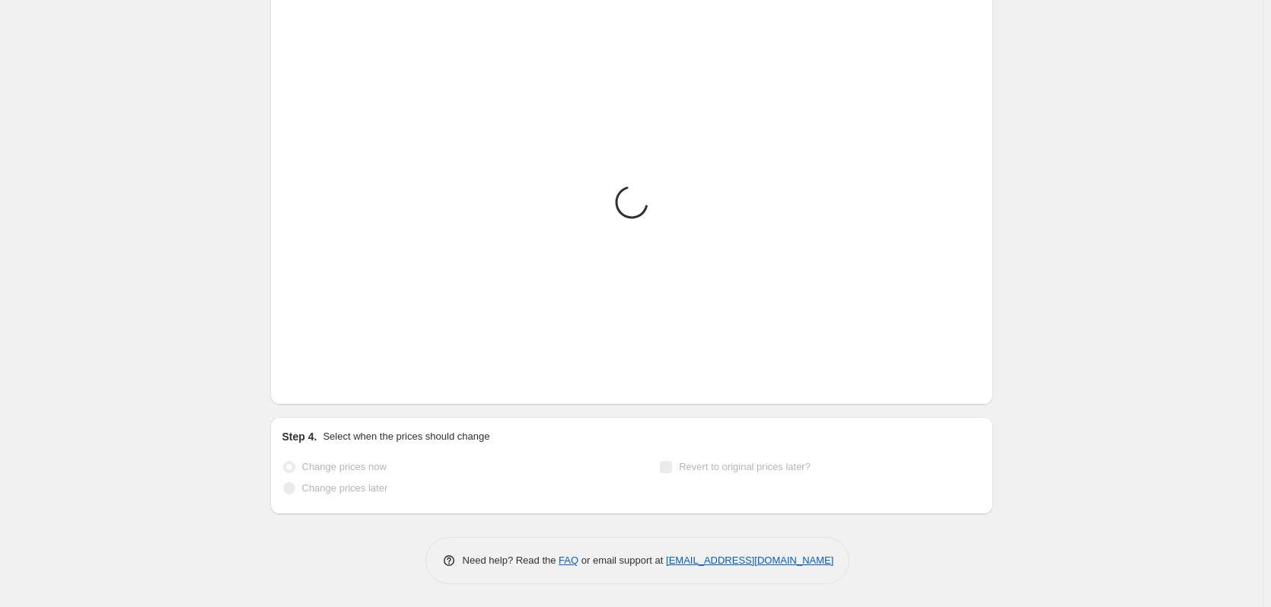
scroll to position [1066, 0]
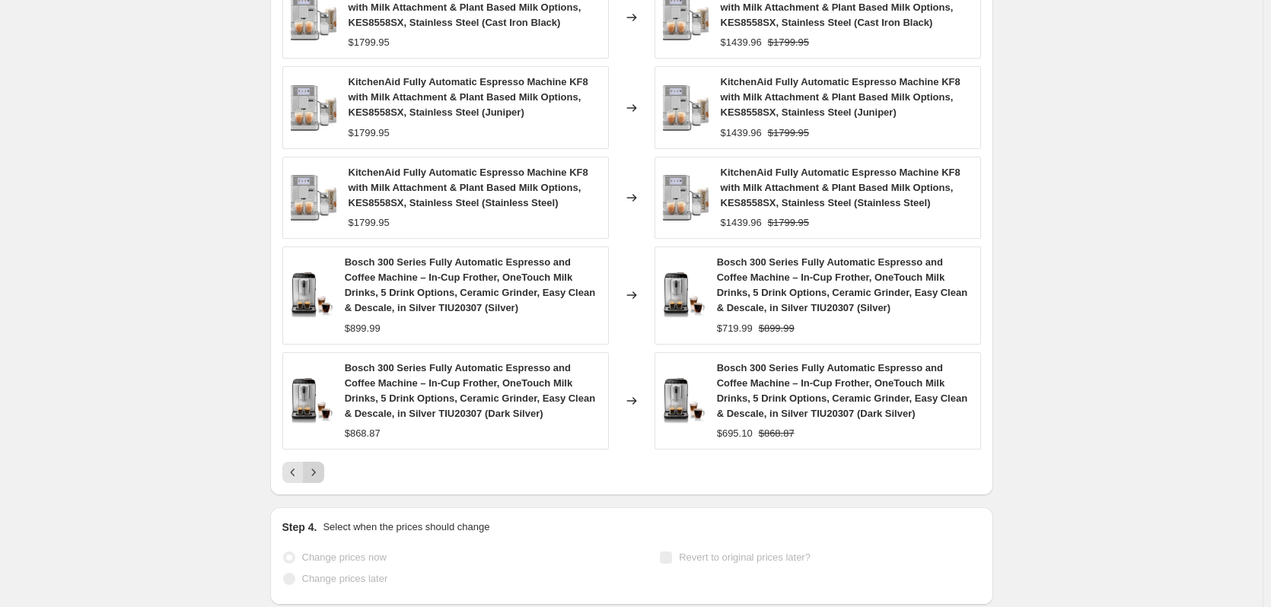
click at [313, 475] on icon "Next" at bounding box center [313, 472] width 15 height 15
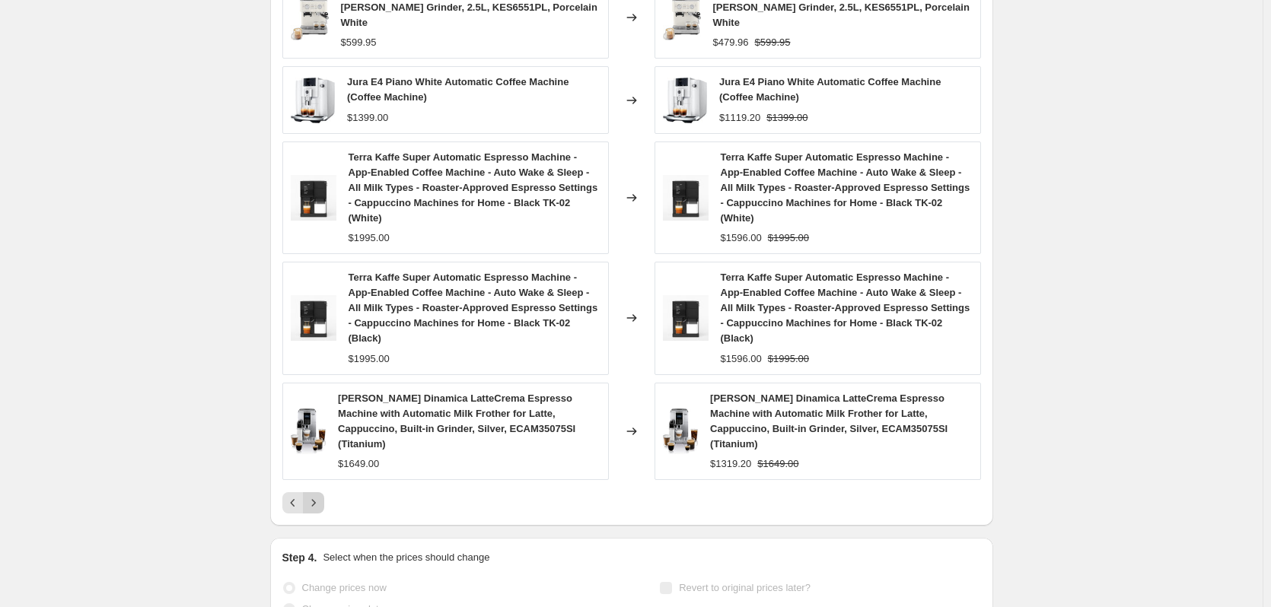
click at [315, 495] on icon "Next" at bounding box center [313, 502] width 15 height 15
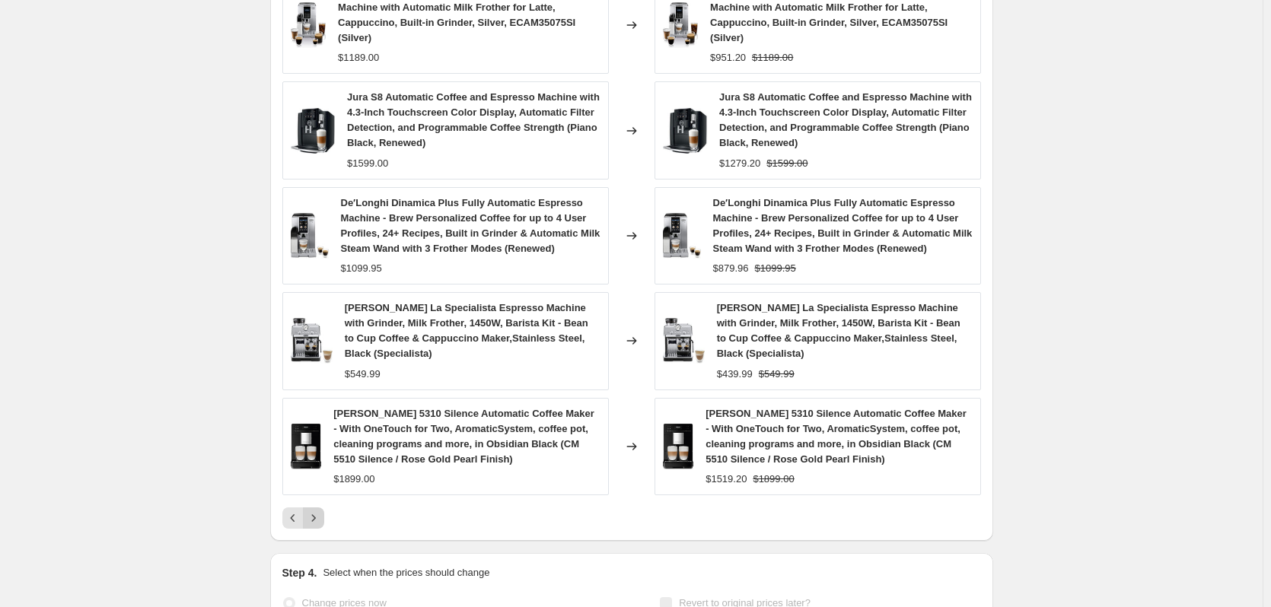
click at [320, 511] on icon "Next" at bounding box center [313, 518] width 15 height 15
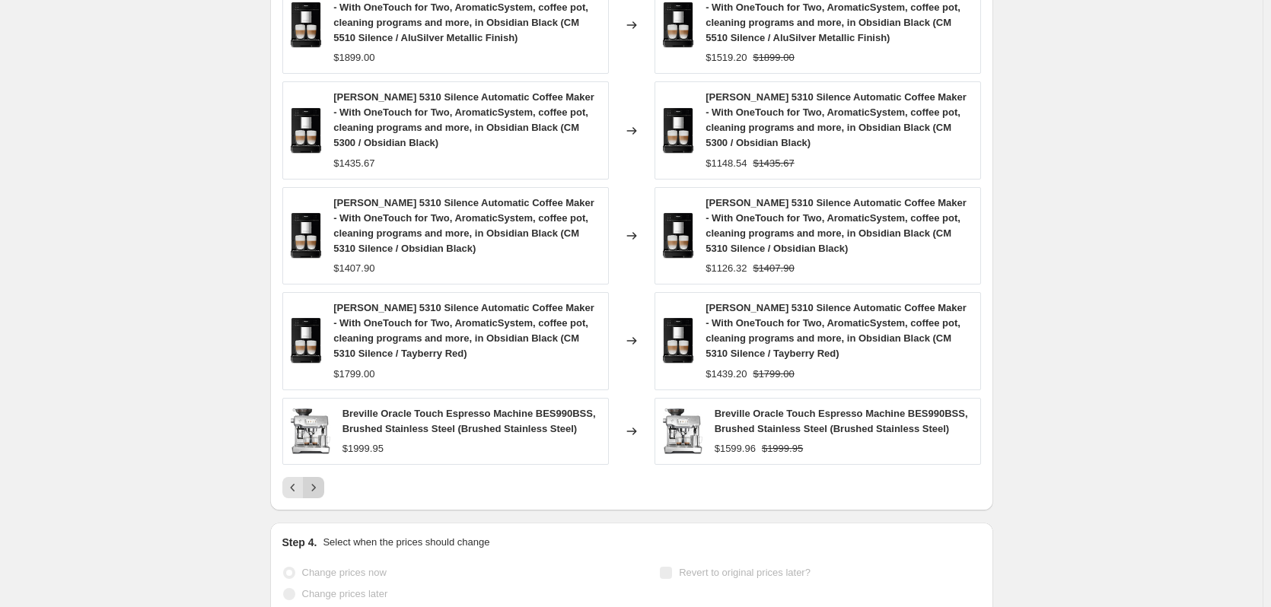
click at [320, 502] on div "PRICE CHANGE RECAP 158 product variants were affected by this price change: Mie…" at bounding box center [631, 217] width 723 height 587
click at [320, 495] on icon "Next" at bounding box center [313, 487] width 15 height 15
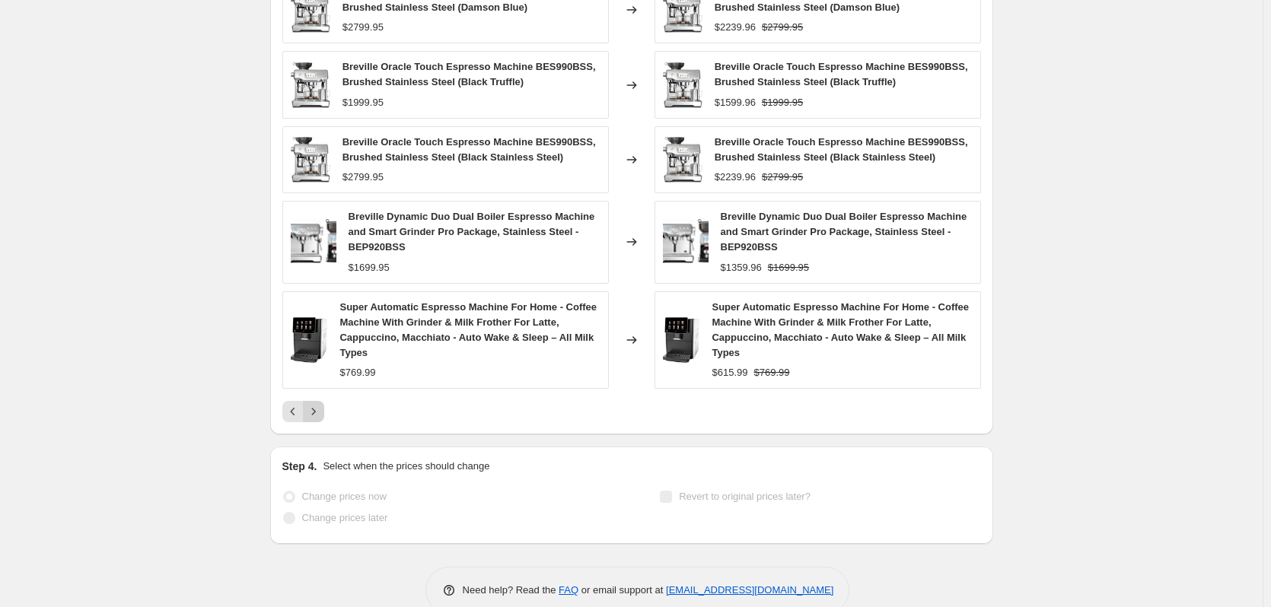
click at [315, 416] on icon "Next" at bounding box center [313, 411] width 15 height 15
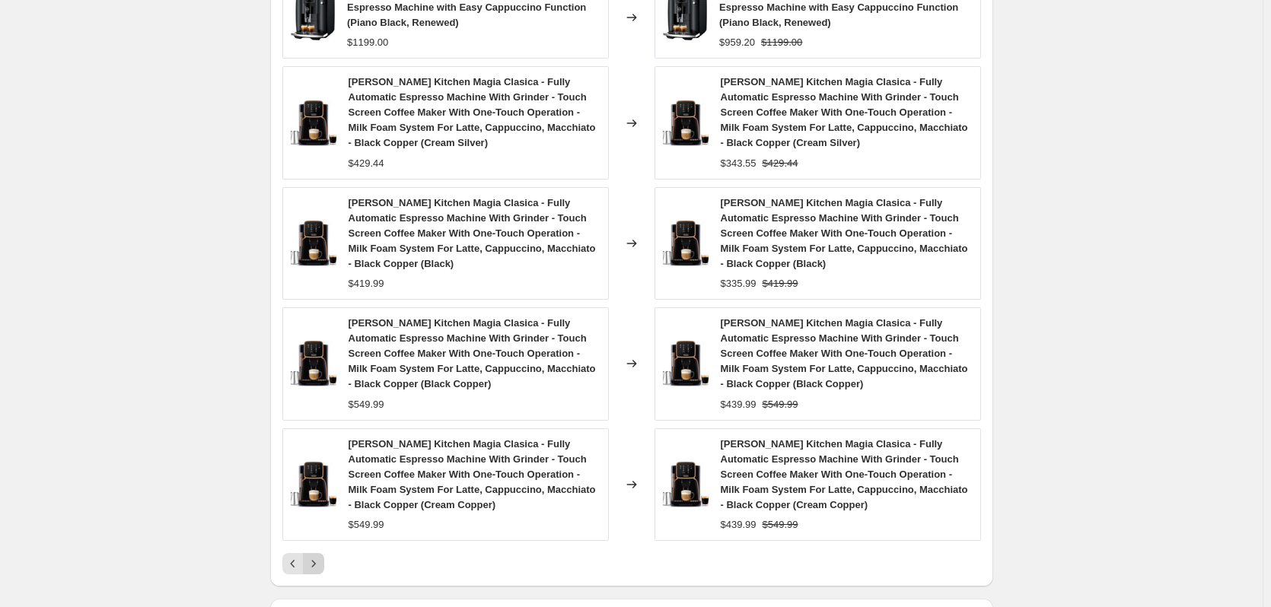
click at [321, 565] on icon "Next" at bounding box center [313, 563] width 15 height 15
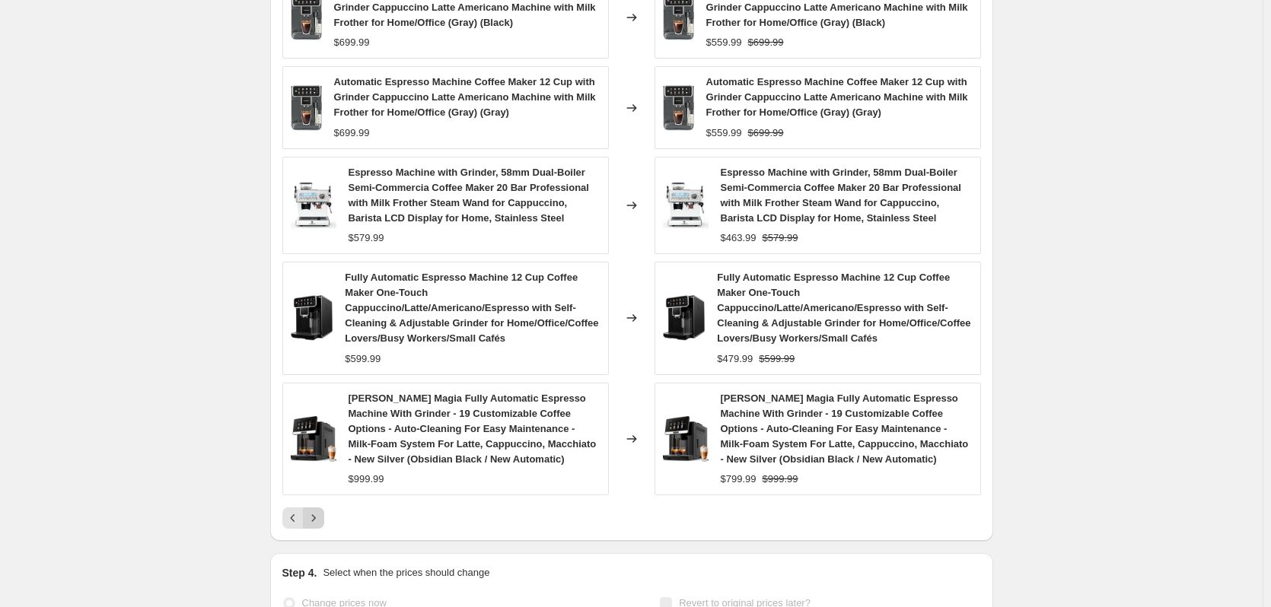
click at [311, 508] on button "Next" at bounding box center [313, 518] width 21 height 21
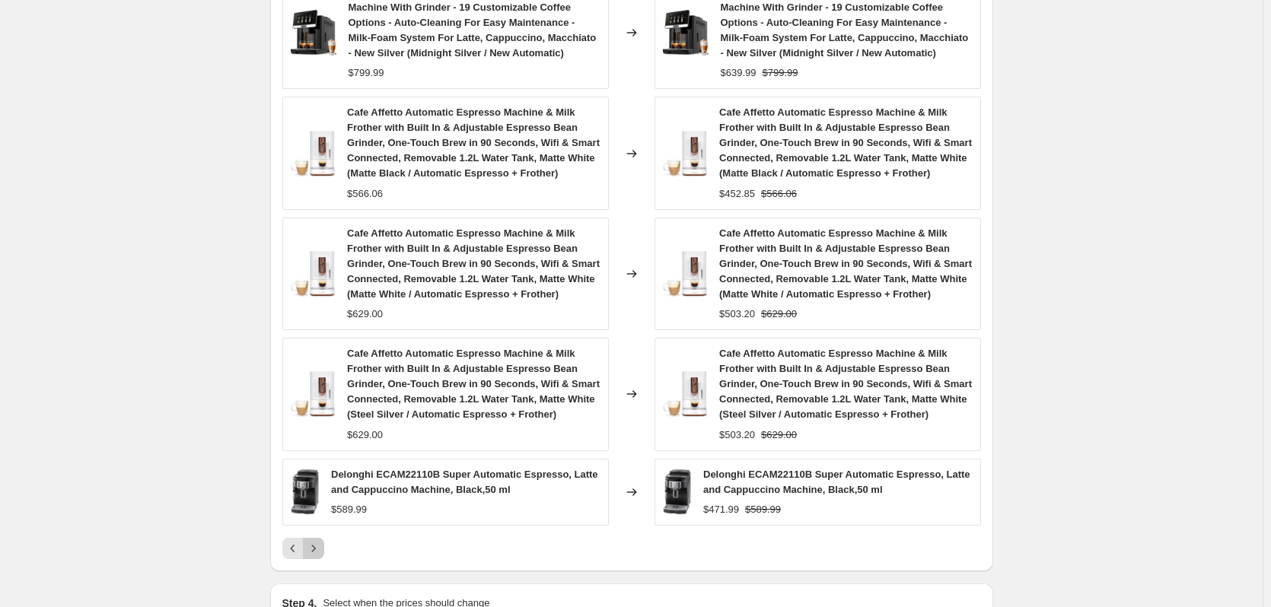
drag, startPoint x: 316, startPoint y: 549, endPoint x: 317, endPoint y: 557, distance: 7.6
click at [315, 551] on icon "Next" at bounding box center [313, 548] width 15 height 15
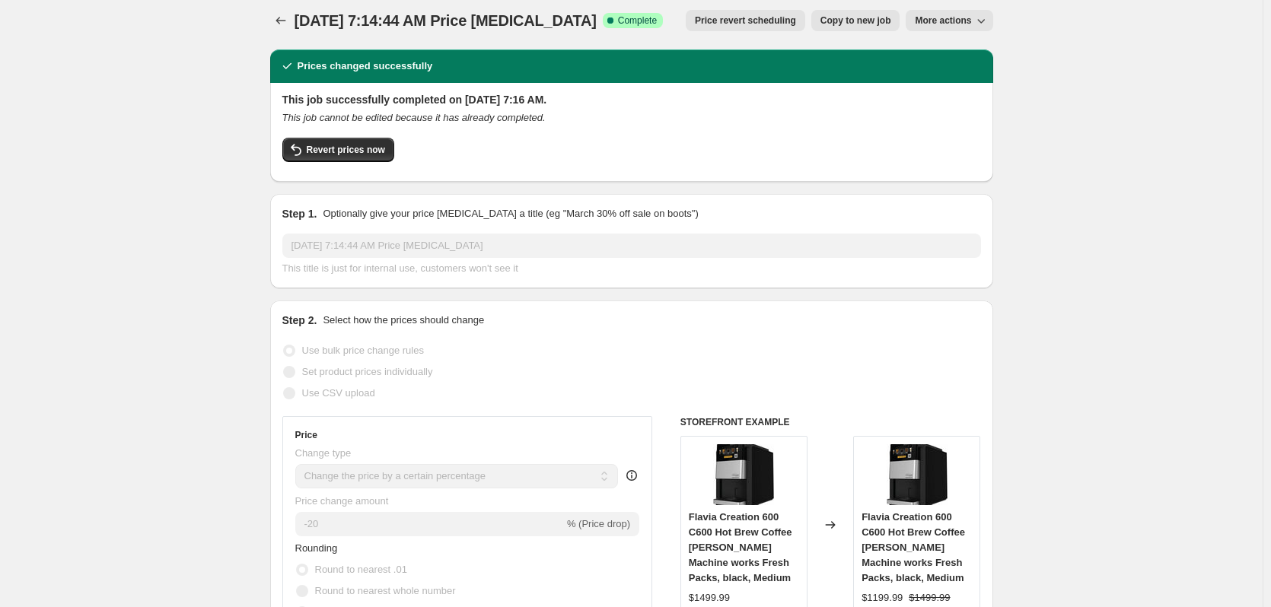
scroll to position [0, 0]
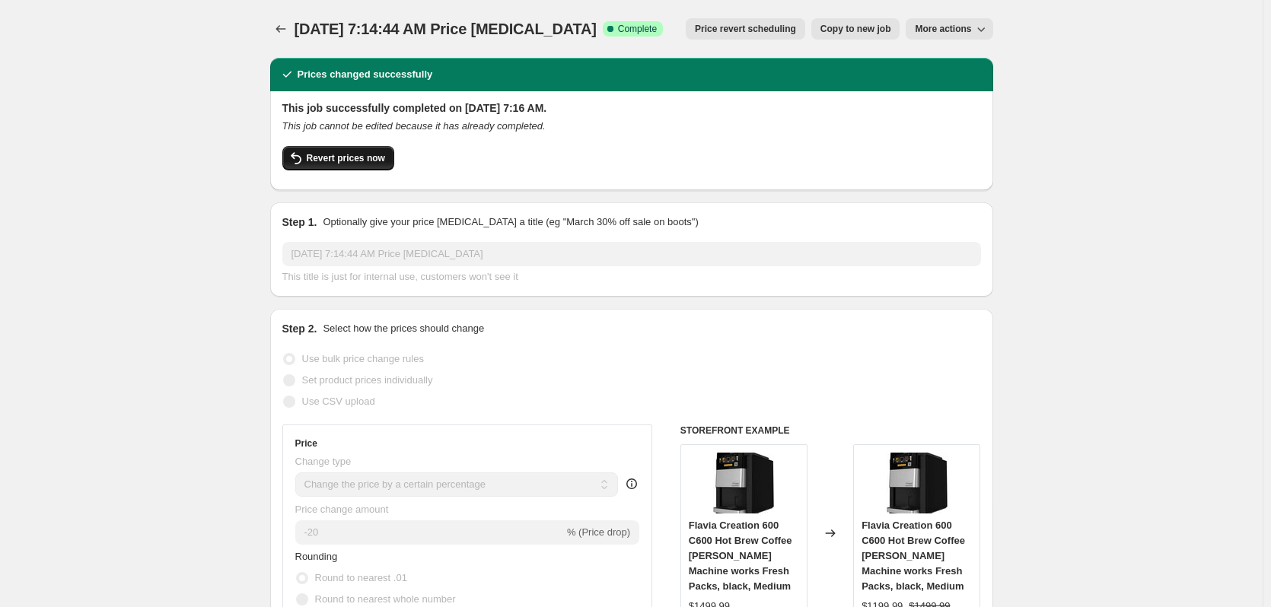
click at [377, 162] on span "Revert prices now" at bounding box center [346, 158] width 78 height 12
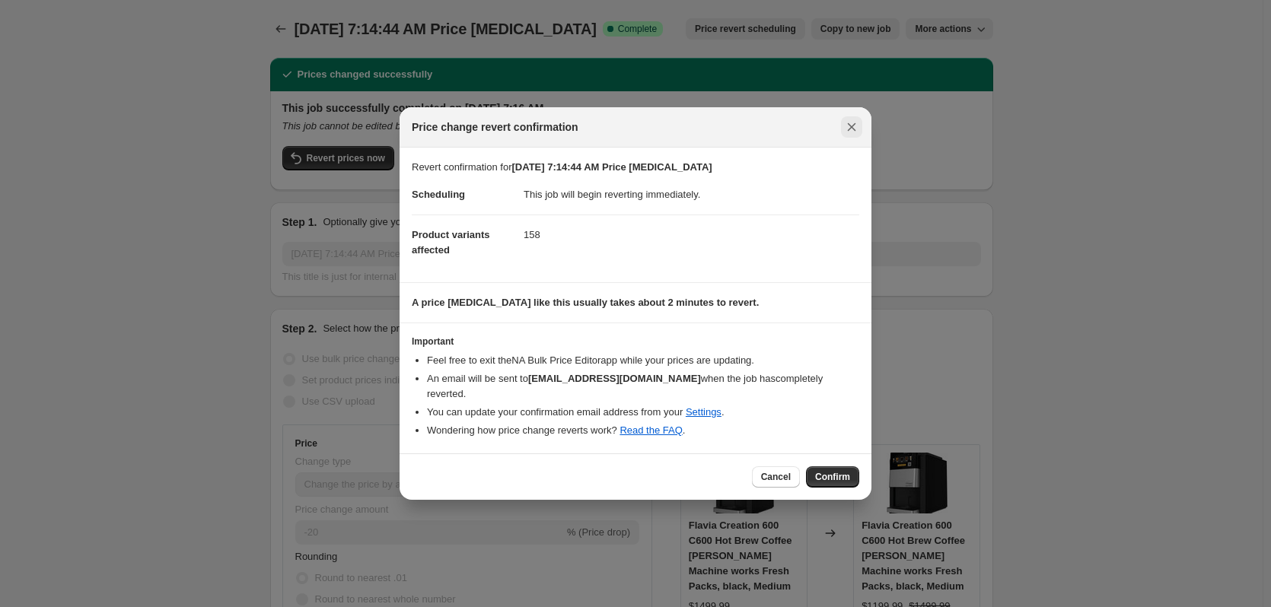
click at [856, 133] on icon "Close" at bounding box center [851, 126] width 15 height 15
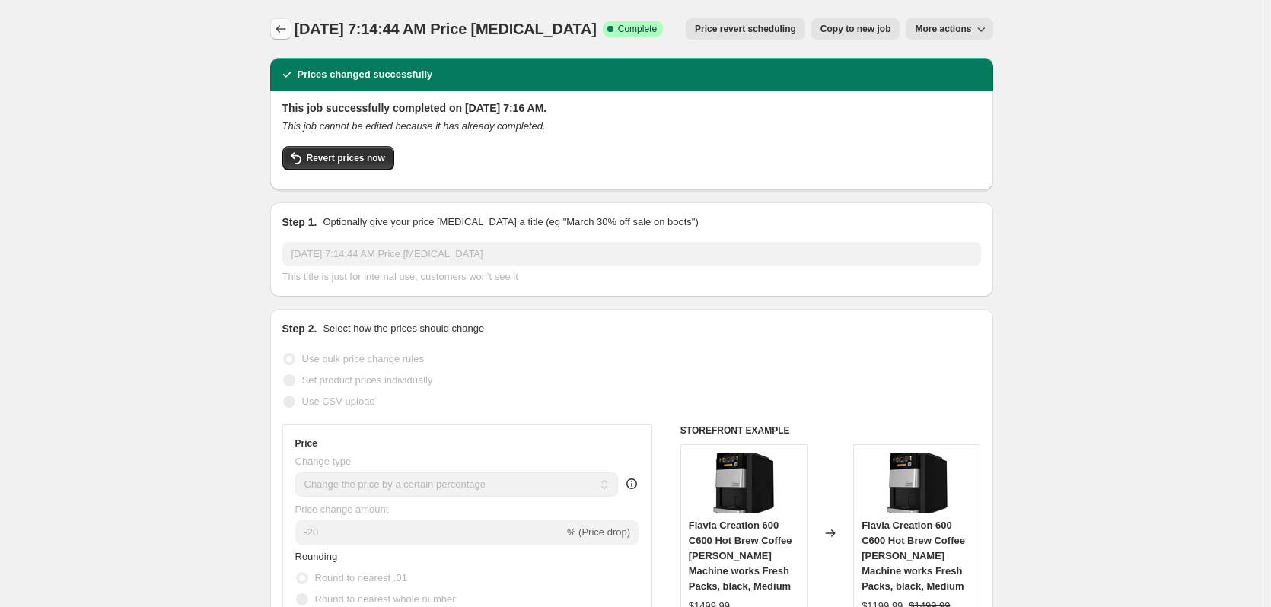
click at [286, 30] on icon "Price change jobs" at bounding box center [280, 28] width 15 height 15
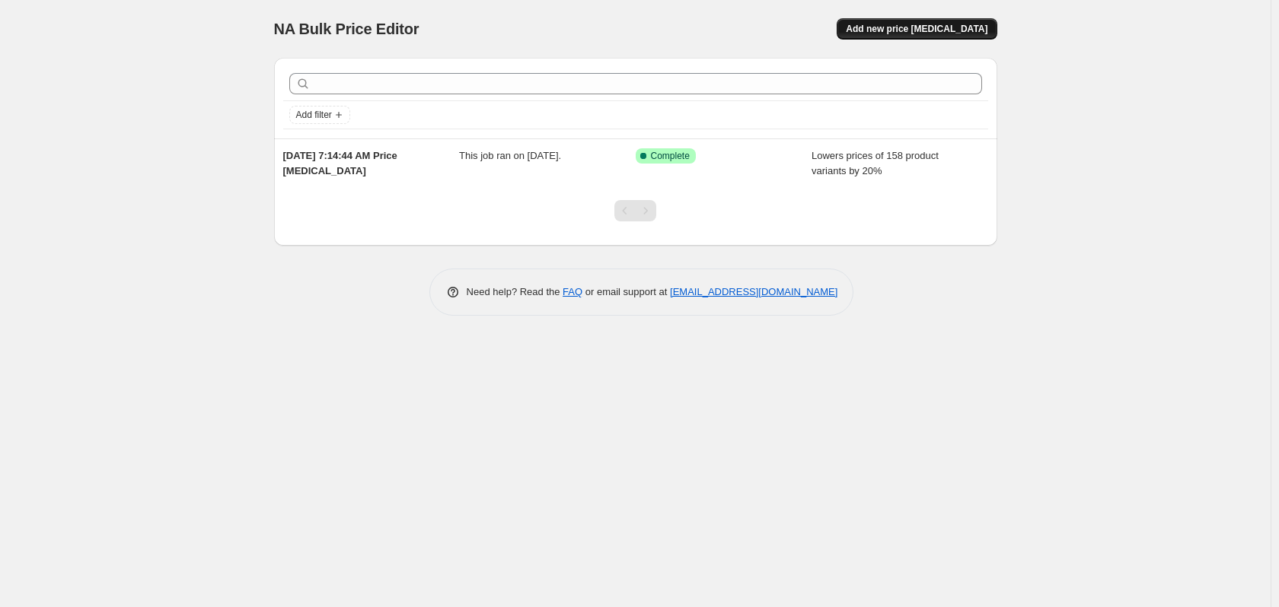
click at [916, 26] on span "Add new price change job" at bounding box center [917, 29] width 142 height 12
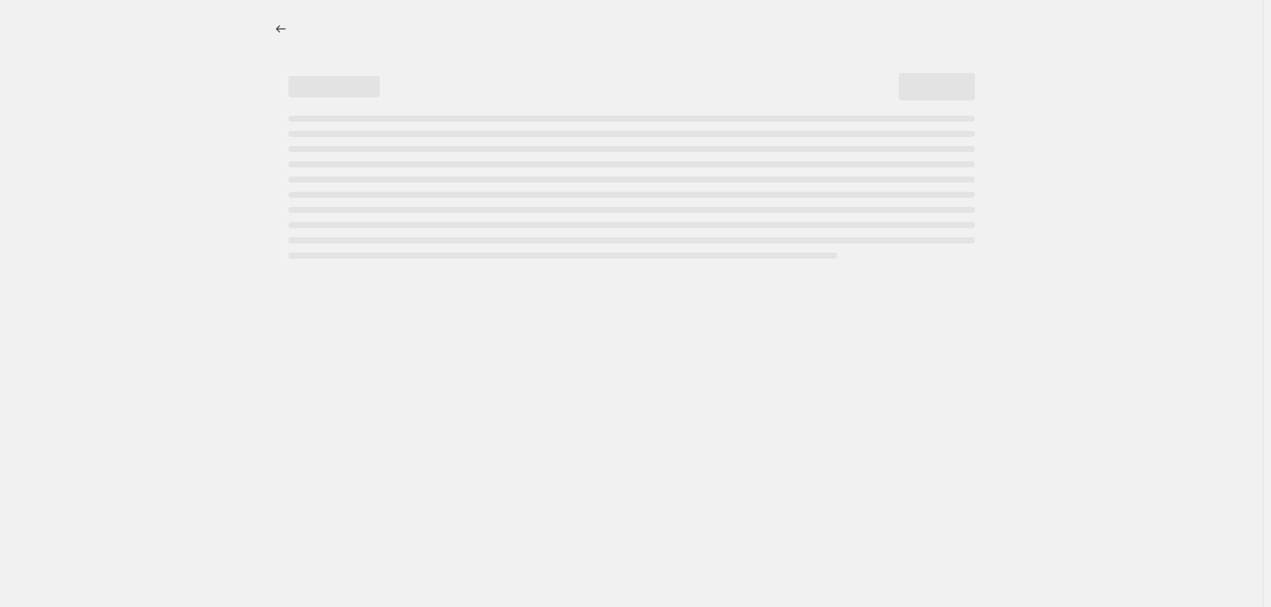
select select "percentage"
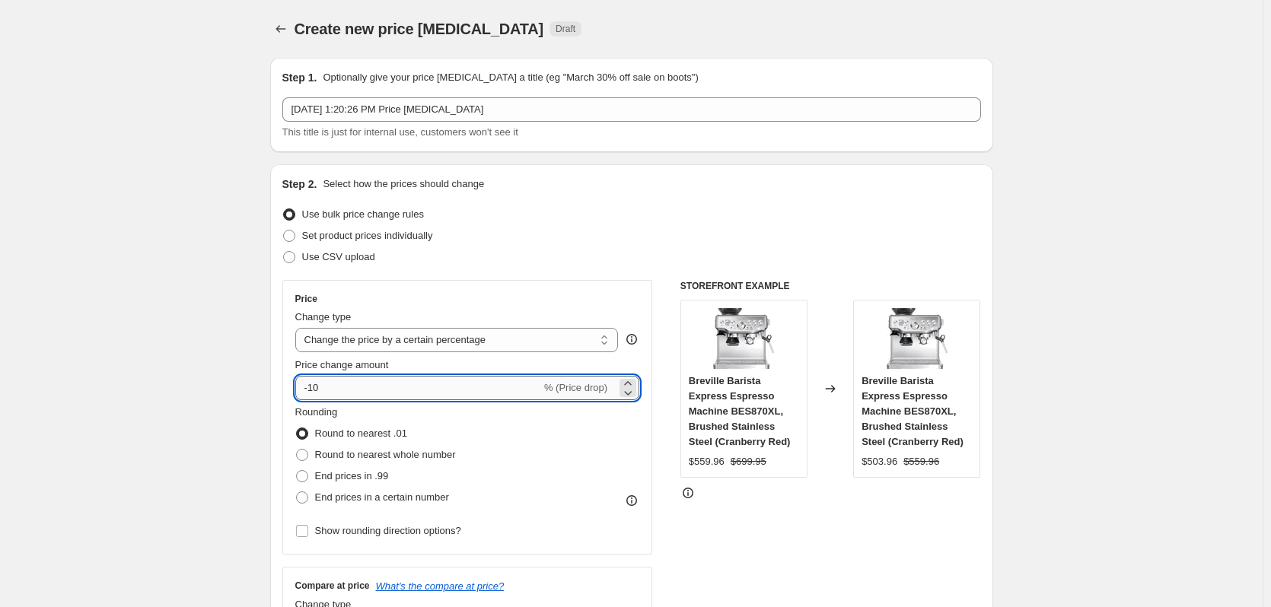
click at [338, 386] on input "-10" at bounding box center [418, 388] width 246 height 24
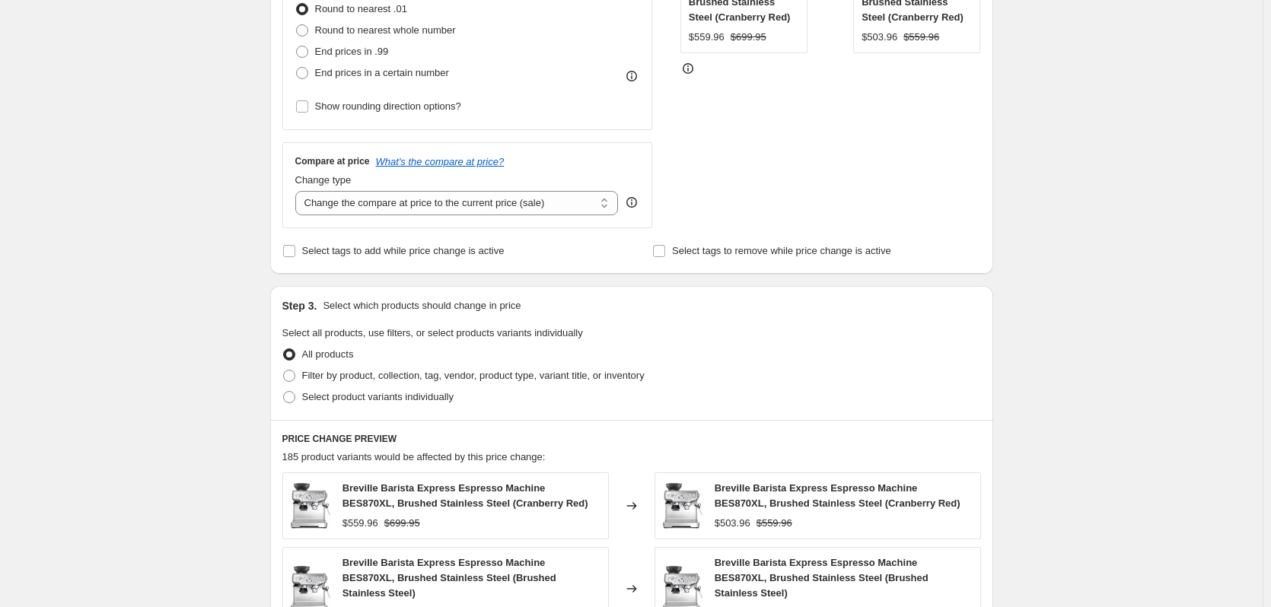
scroll to position [609, 0]
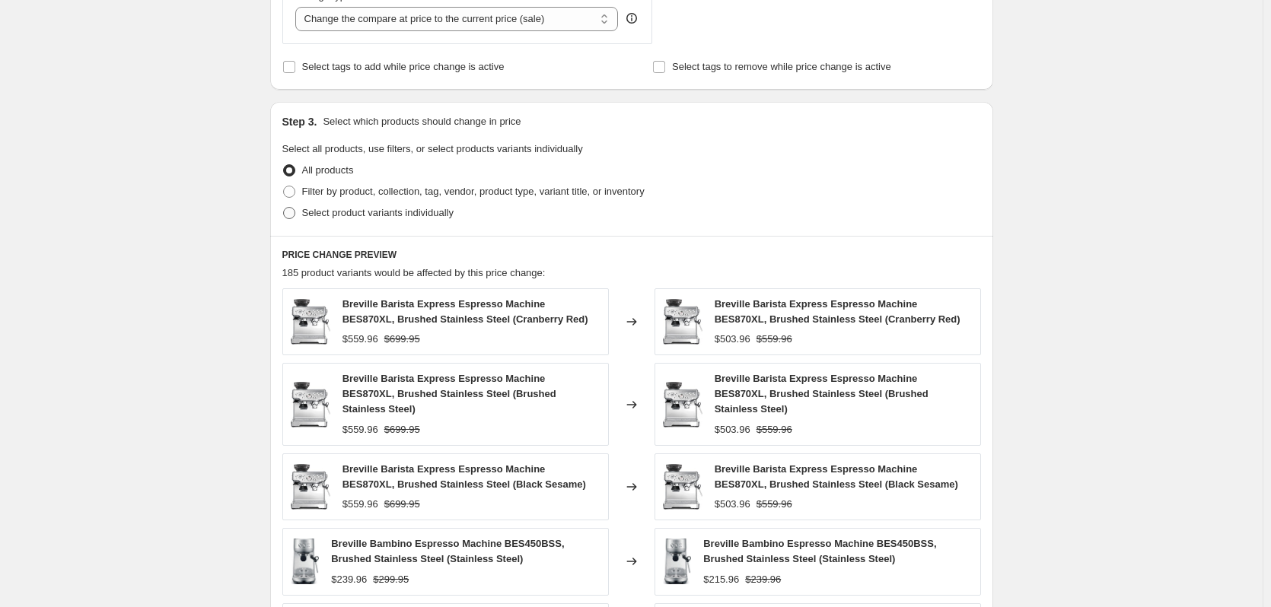
type input "-11"
click at [436, 215] on span "Select product variants individually" at bounding box center [377, 212] width 151 height 11
click at [284, 208] on input "Select product variants individually" at bounding box center [283, 207] width 1 height 1
radio input "true"
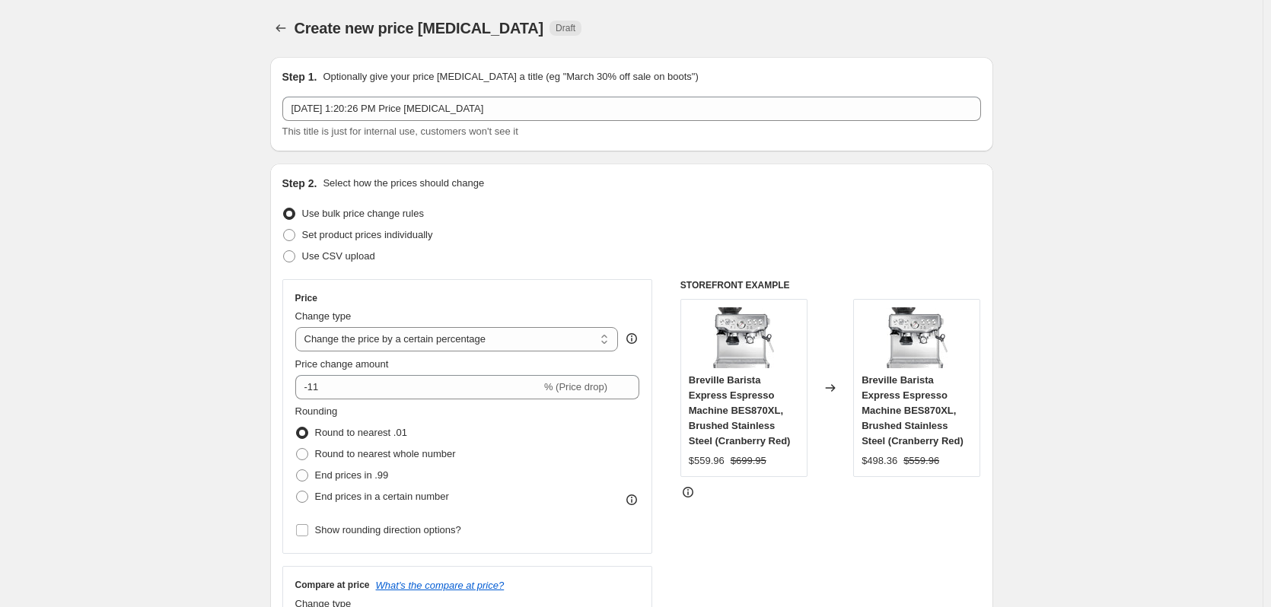
scroll to position [0, 0]
click at [278, 33] on icon "Price change jobs" at bounding box center [280, 28] width 15 height 15
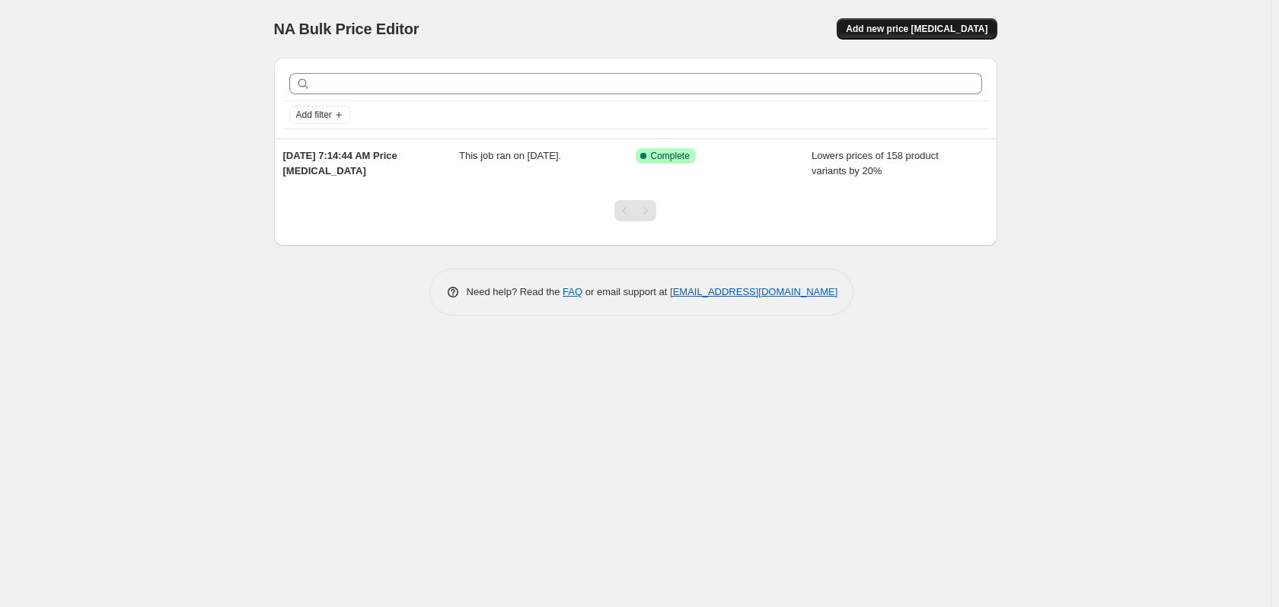
click at [919, 29] on span "Add new price change job" at bounding box center [917, 29] width 142 height 12
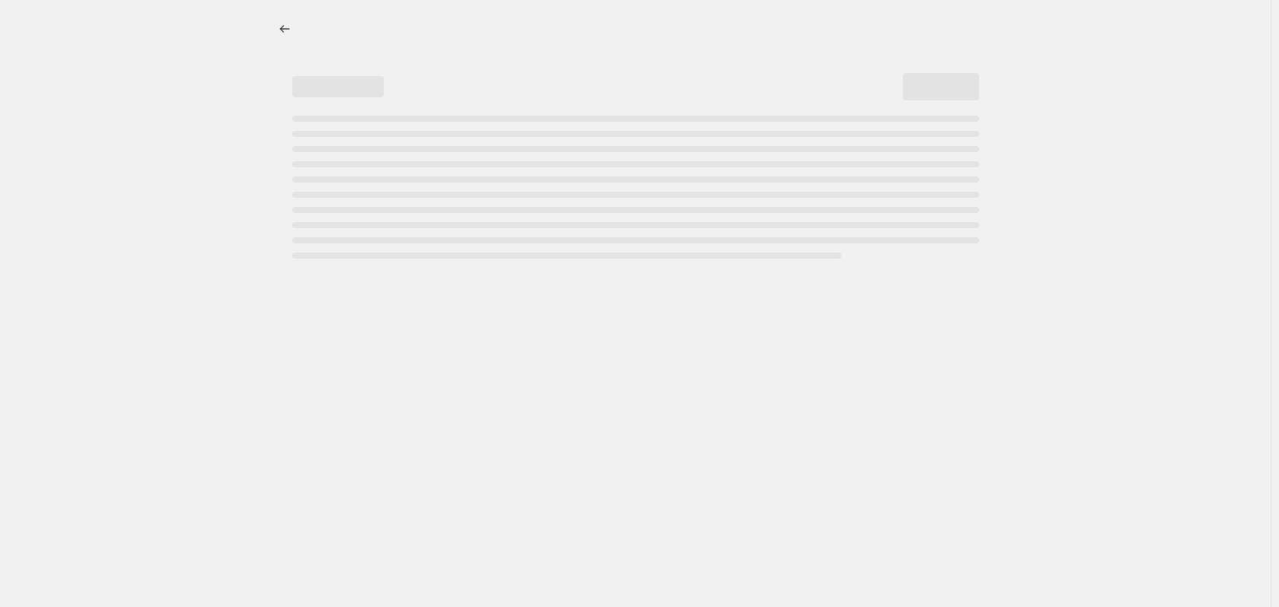
select select "percentage"
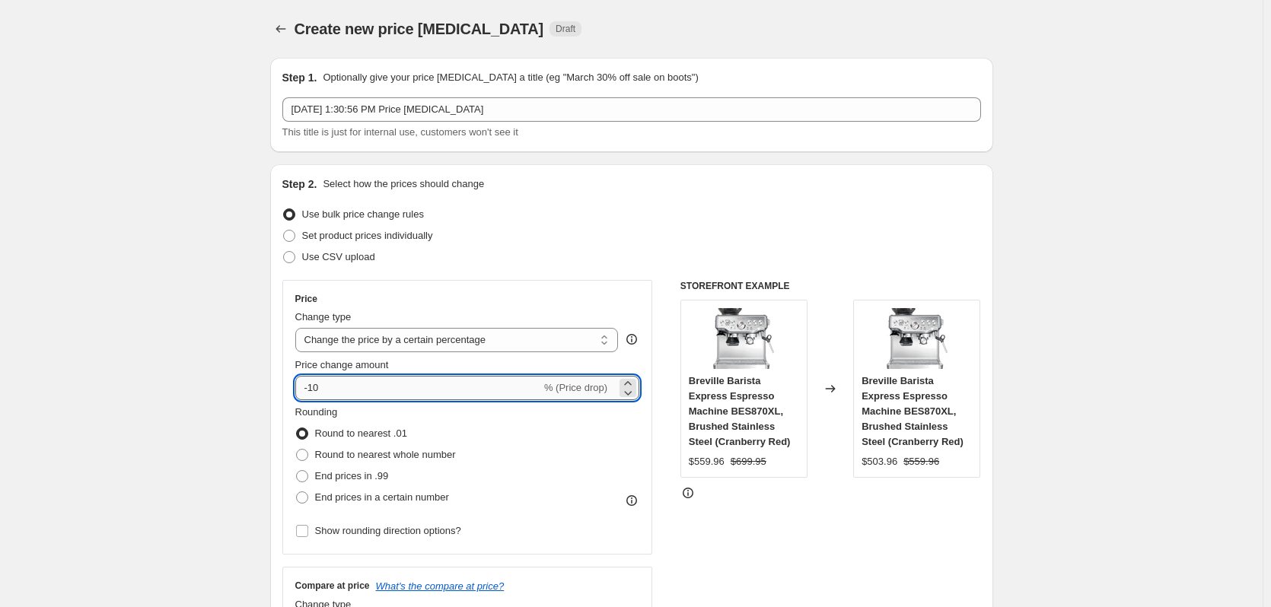
click at [342, 383] on input "-10" at bounding box center [418, 388] width 246 height 24
type input "-1"
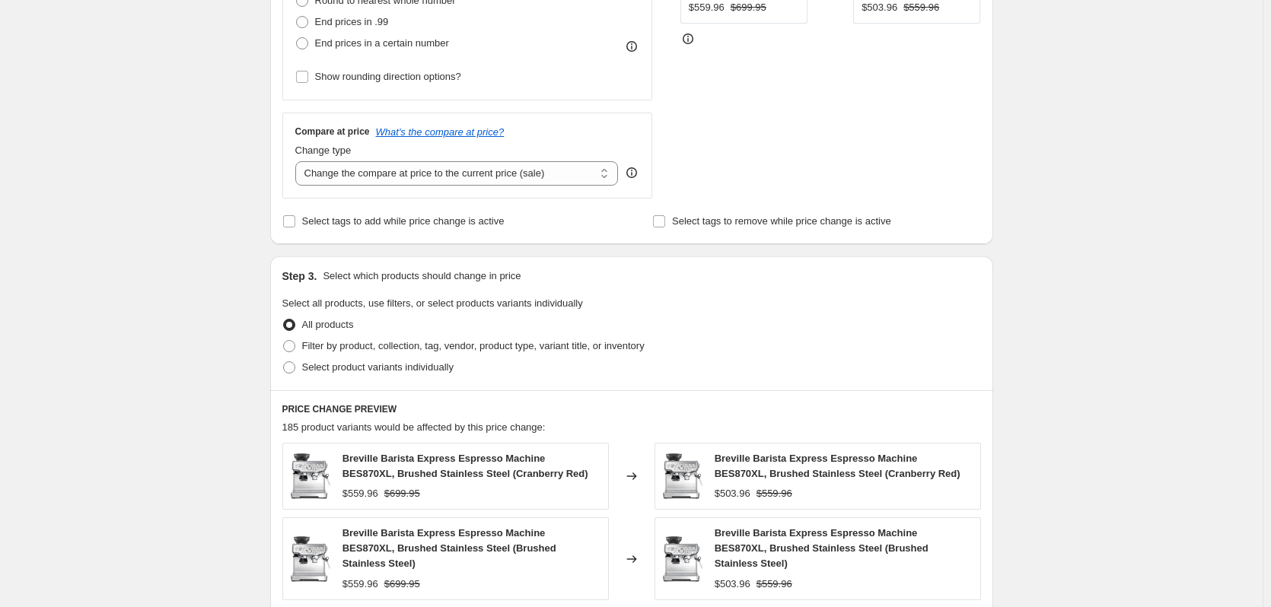
scroll to position [457, 0]
type input "-30"
click at [363, 367] on span "Select product variants individually" at bounding box center [377, 364] width 151 height 11
click at [284, 360] on input "Select product variants individually" at bounding box center [283, 359] width 1 height 1
radio input "true"
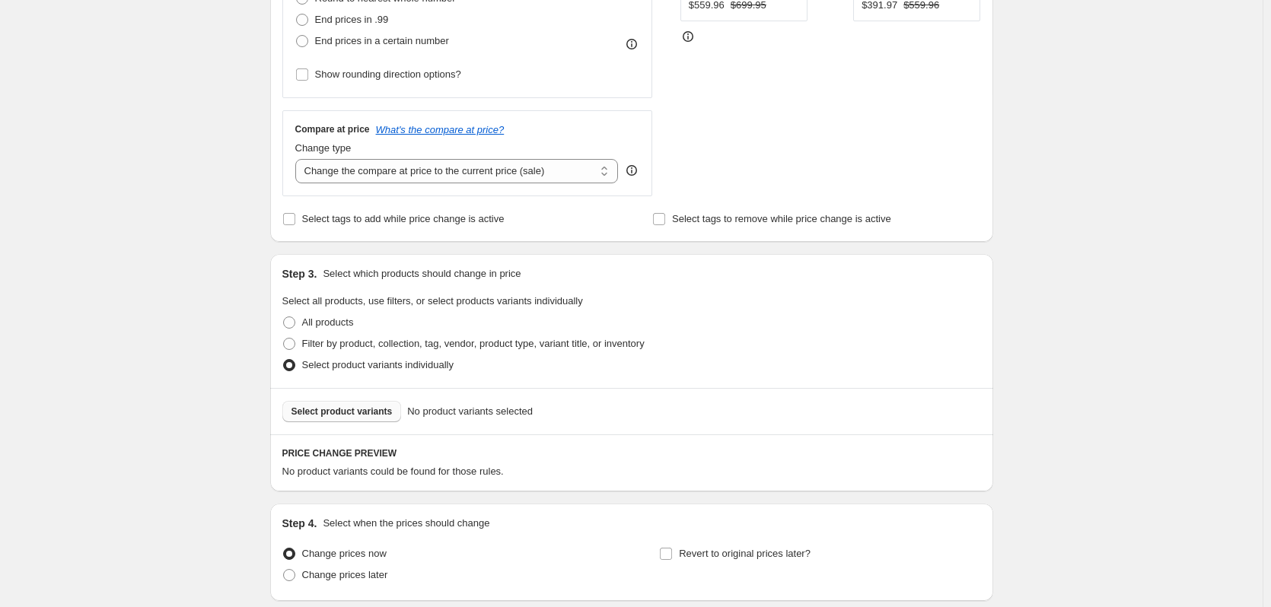
click at [362, 418] on span "Select product variants" at bounding box center [341, 412] width 101 height 12
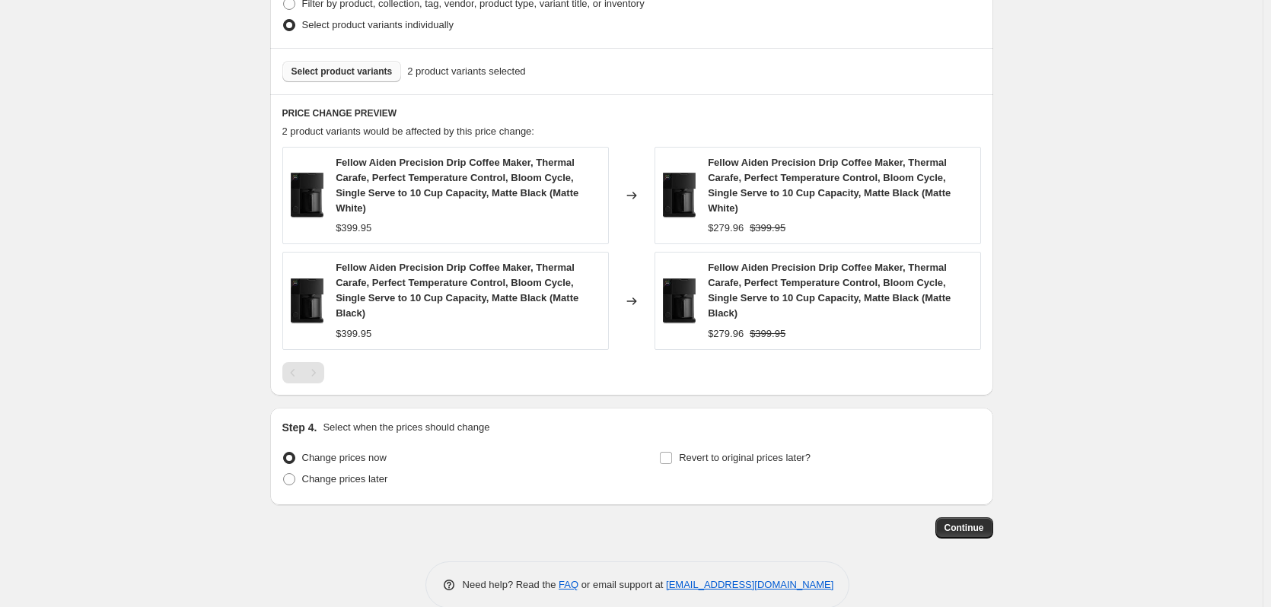
scroll to position [746, 0]
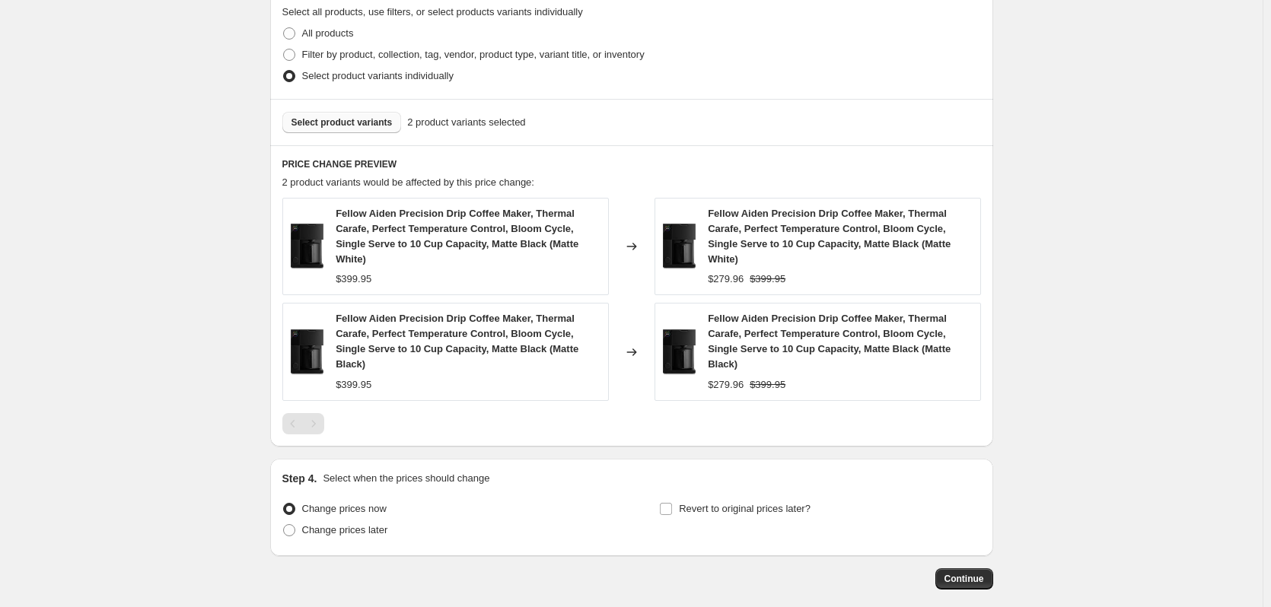
click at [340, 119] on span "Select product variants" at bounding box center [341, 122] width 101 height 12
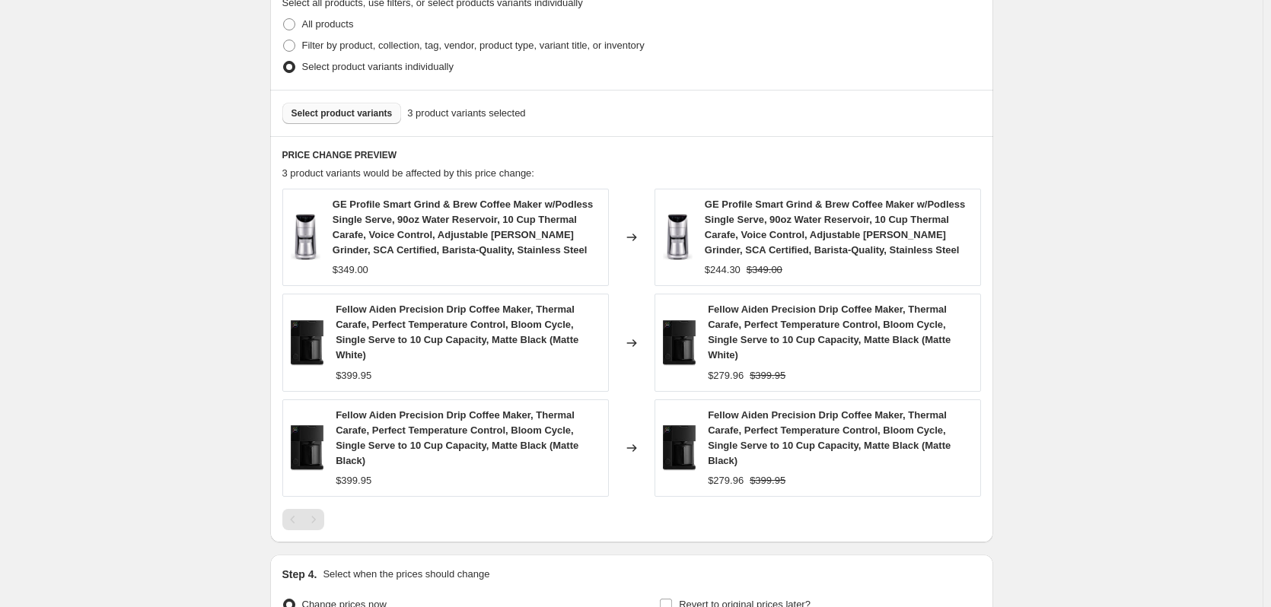
scroll to position [761, 0]
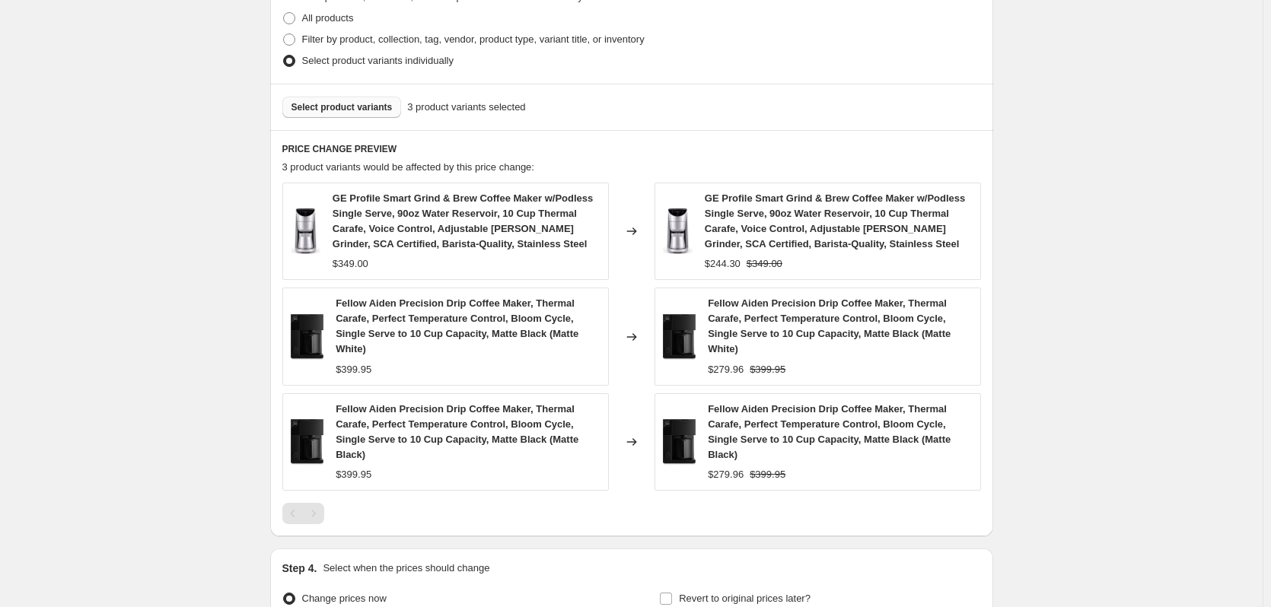
click at [349, 109] on span "Select product variants" at bounding box center [341, 107] width 101 height 12
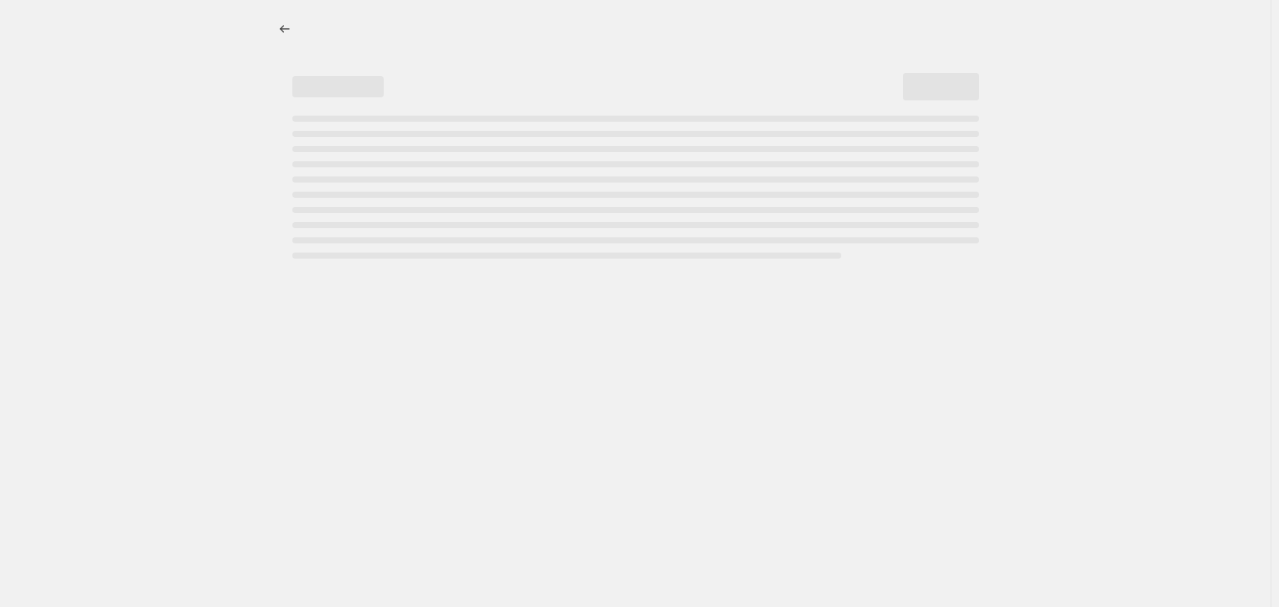
select select "percentage"
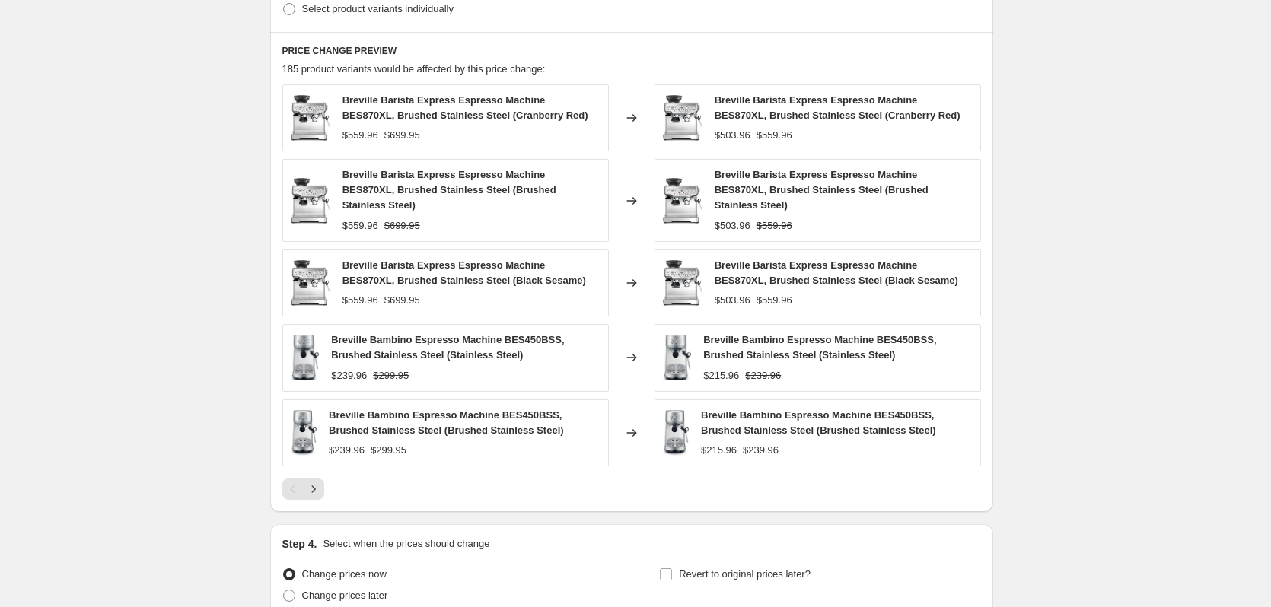
scroll to position [939, 0]
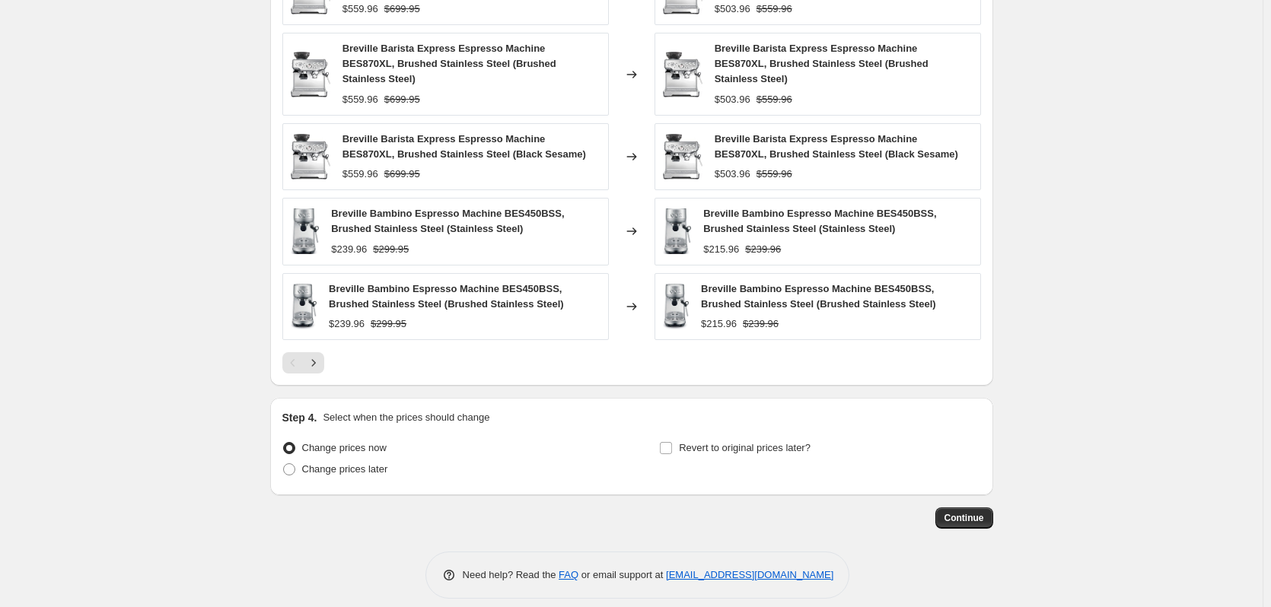
drag, startPoint x: 498, startPoint y: 390, endPoint x: 294, endPoint y: 334, distance: 211.6
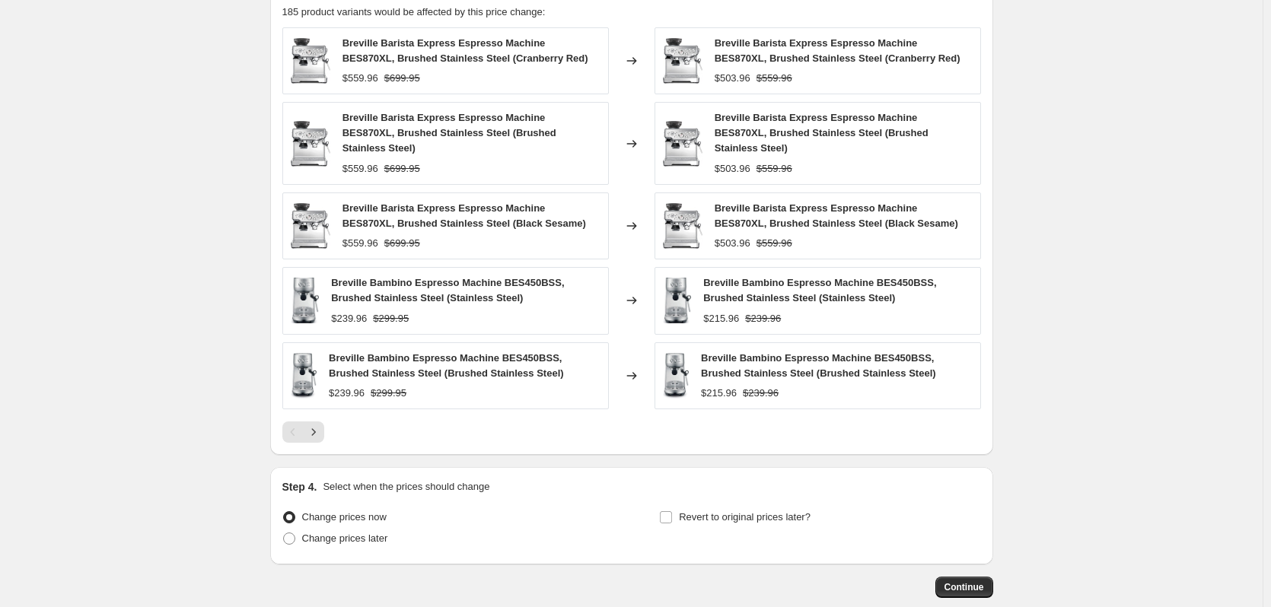
scroll to position [559, 0]
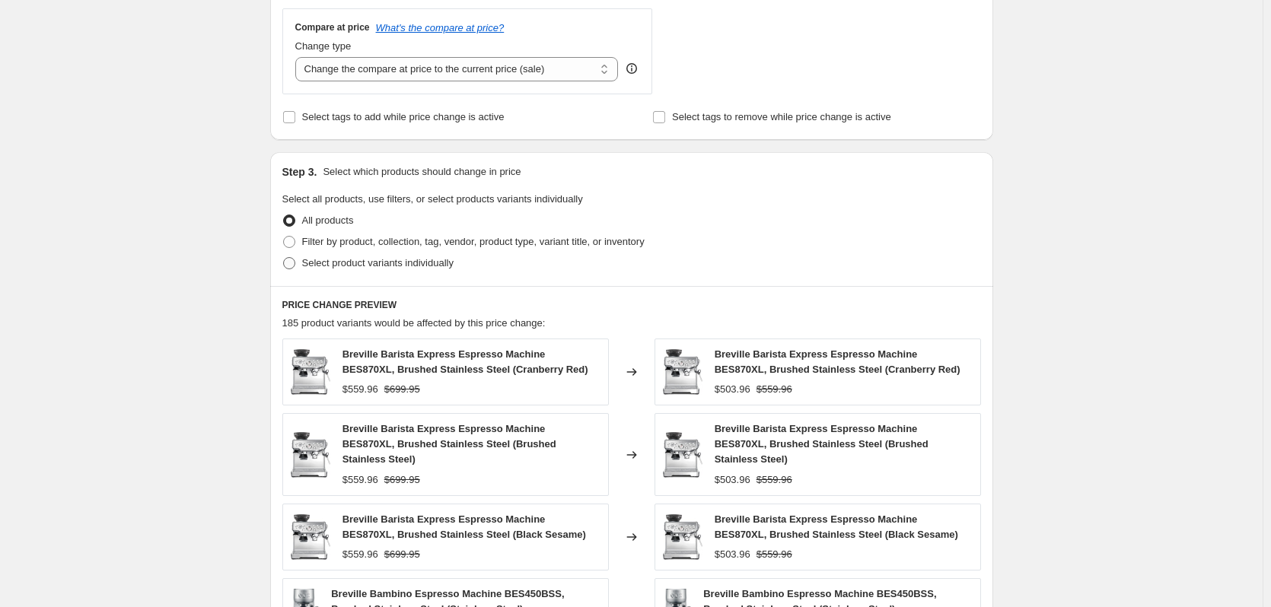
click at [346, 266] on span "Select product variants individually" at bounding box center [377, 262] width 151 height 11
click at [284, 258] on input "Select product variants individually" at bounding box center [283, 257] width 1 height 1
radio input "true"
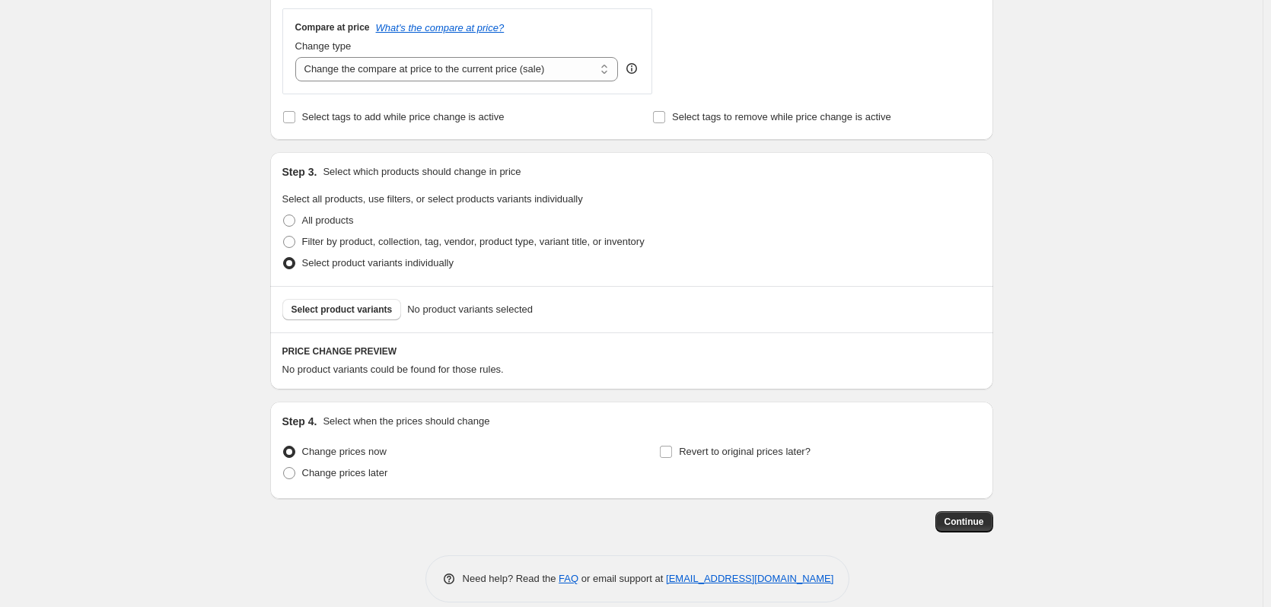
click at [360, 322] on div "Select product variants No product variants selected" at bounding box center [631, 309] width 723 height 46
click at [368, 316] on span "Select product variants" at bounding box center [341, 310] width 101 height 12
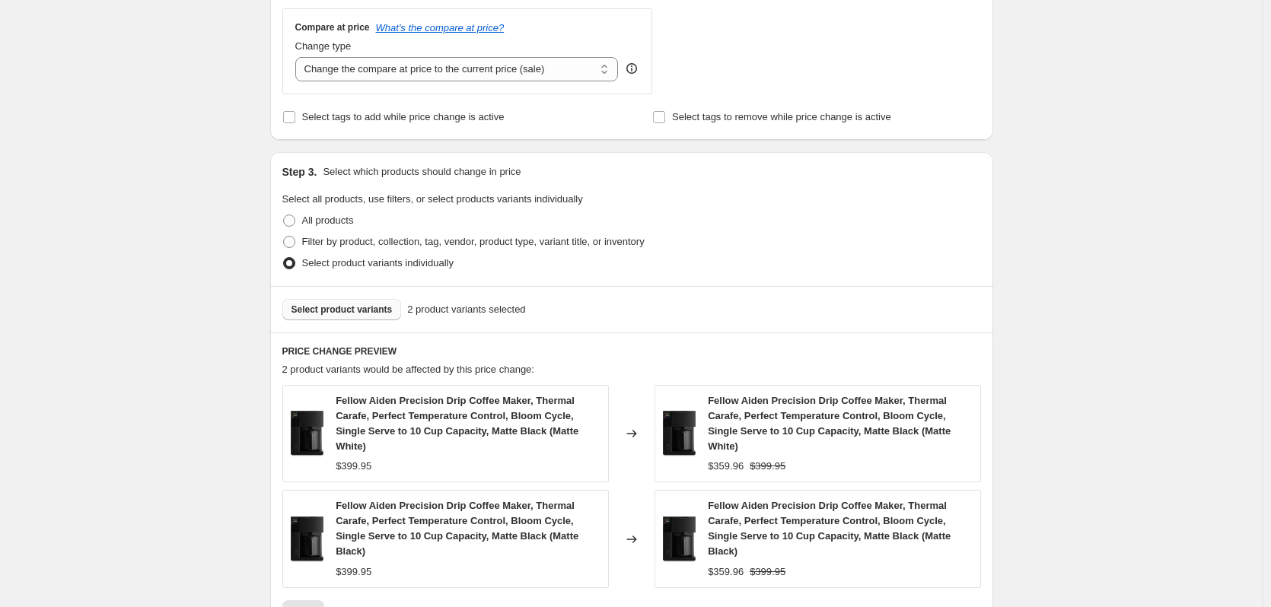
click at [379, 314] on span "Select product variants" at bounding box center [341, 310] width 101 height 12
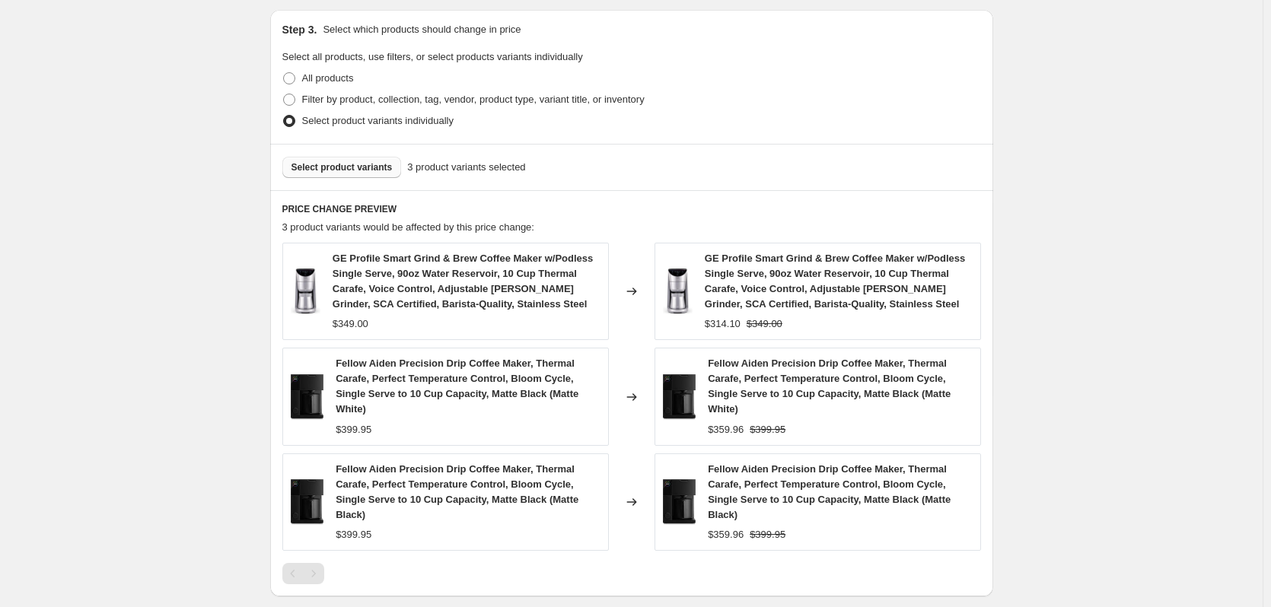
scroll to position [711, 0]
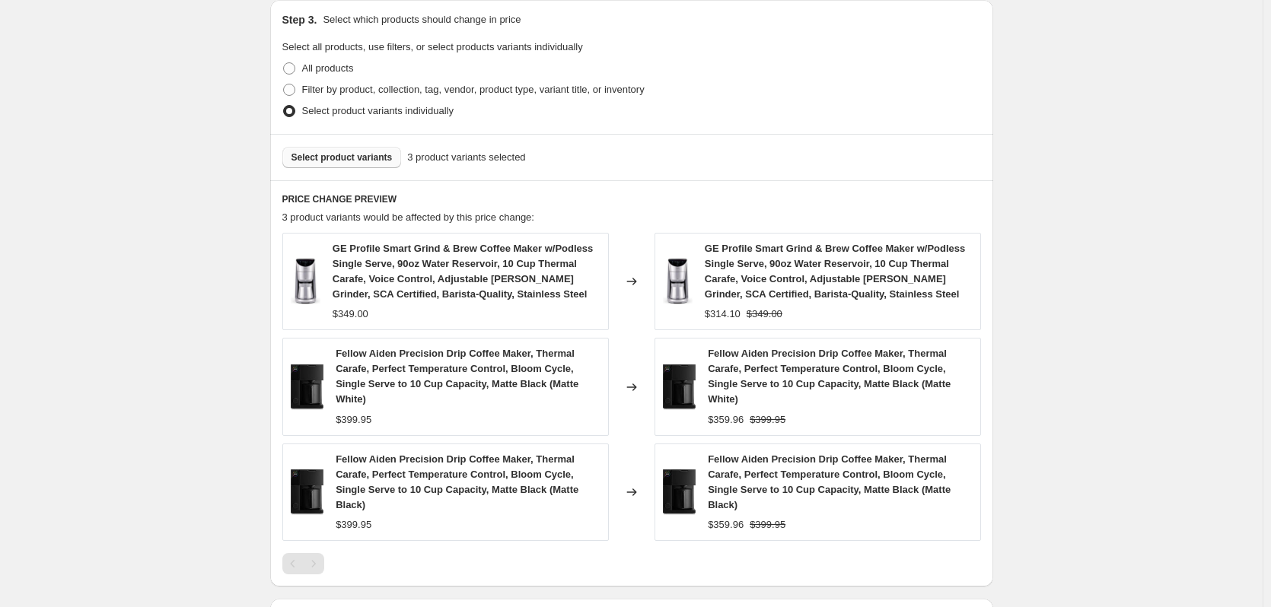
click at [346, 160] on span "Select product variants" at bounding box center [341, 157] width 101 height 12
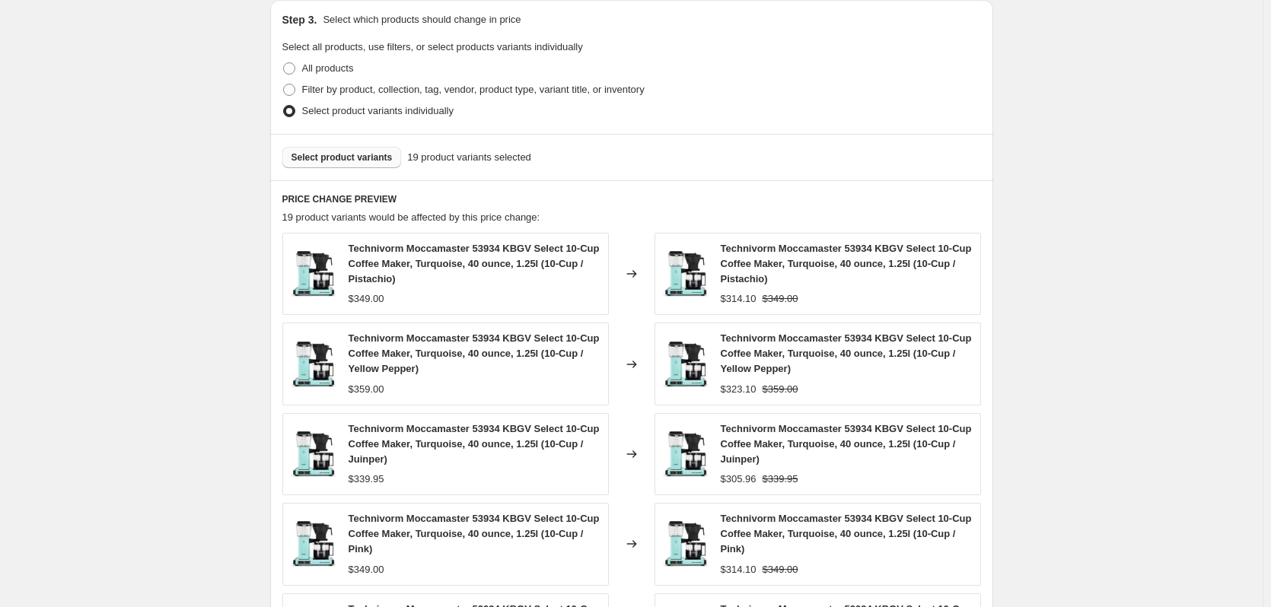
click at [329, 159] on span "Select product variants" at bounding box center [341, 157] width 101 height 12
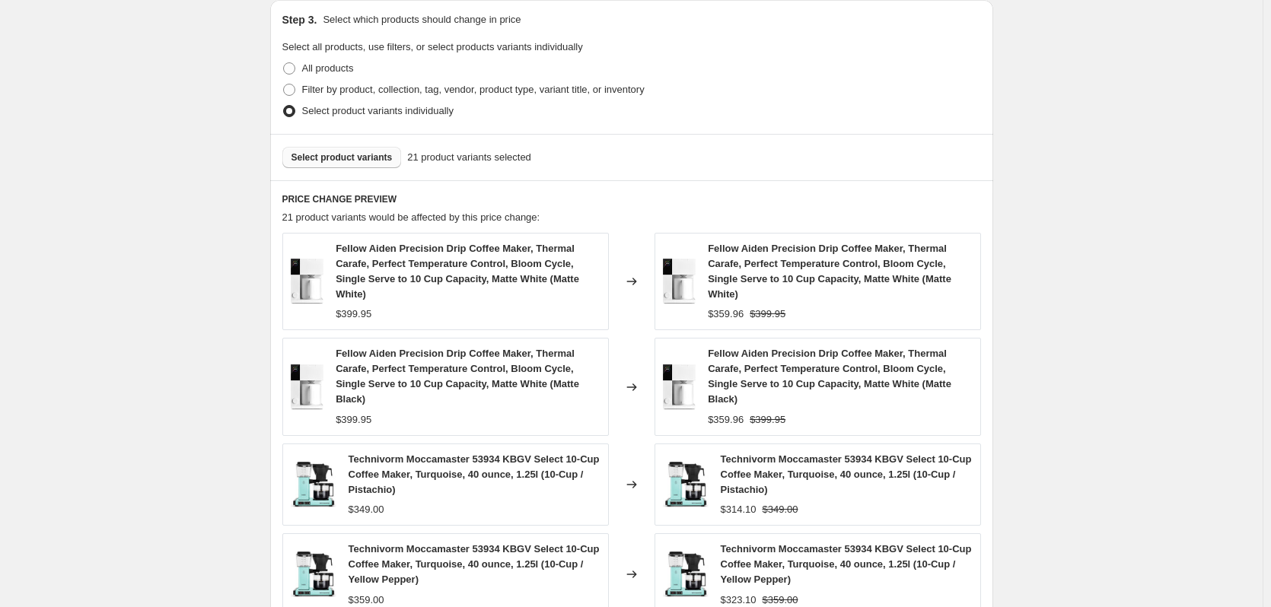
click at [330, 164] on button "Select product variants" at bounding box center [341, 157] width 119 height 21
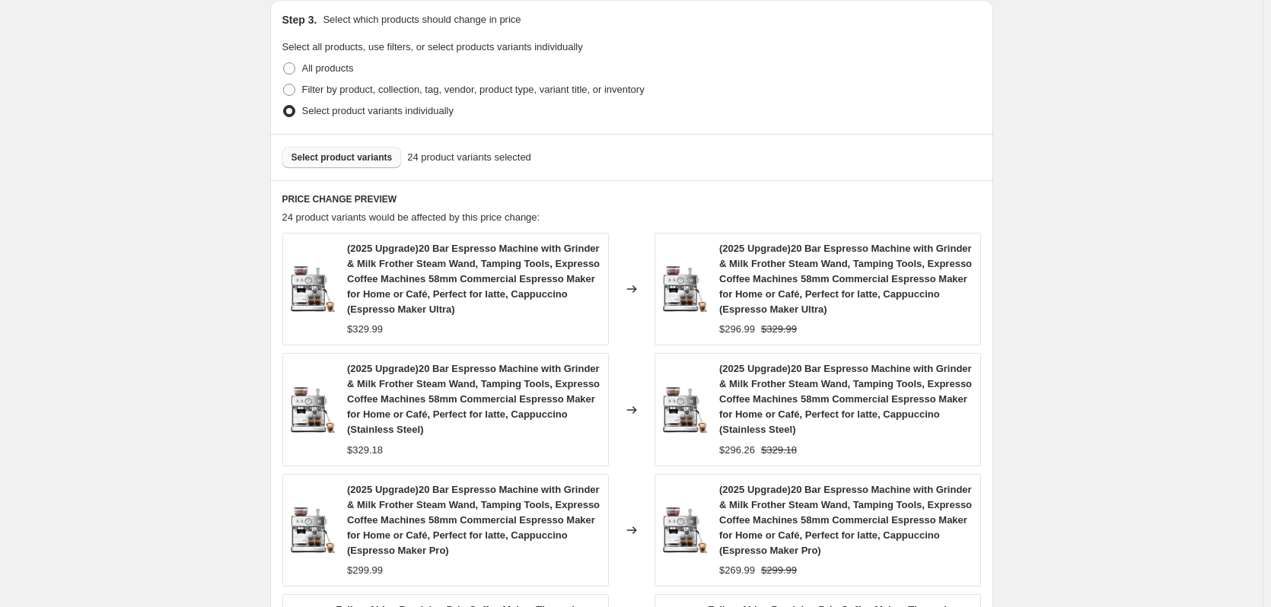
click at [340, 161] on span "Select product variants" at bounding box center [341, 157] width 101 height 12
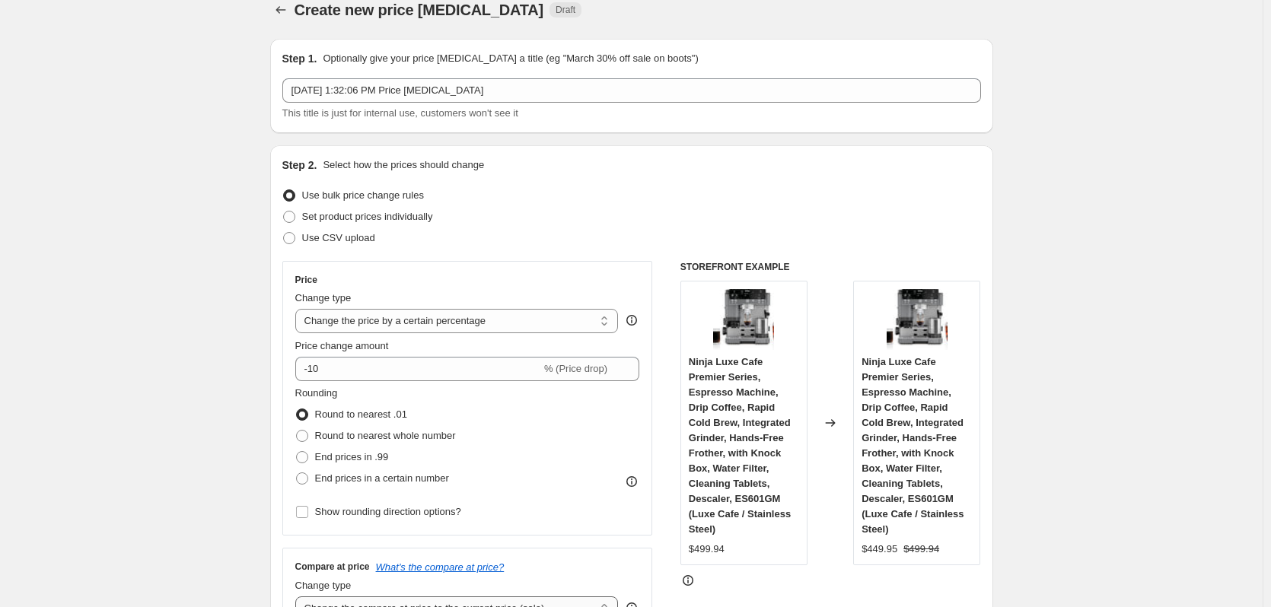
scroll to position [0, 0]
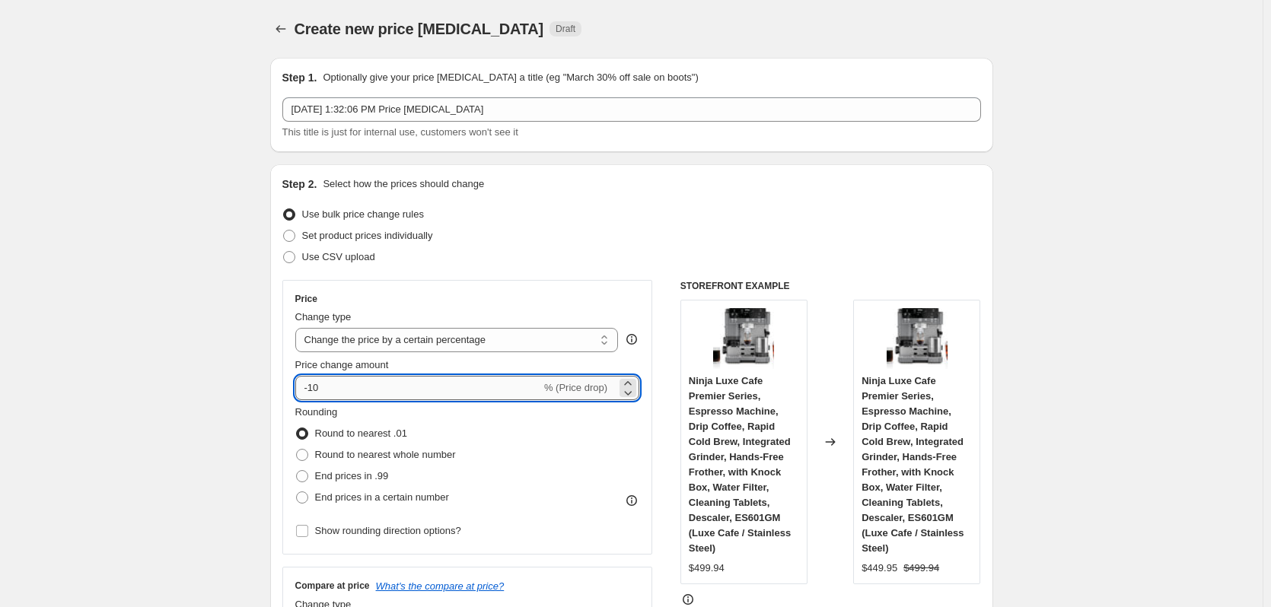
click at [397, 384] on input "-10" at bounding box center [418, 388] width 246 height 24
type input "-1"
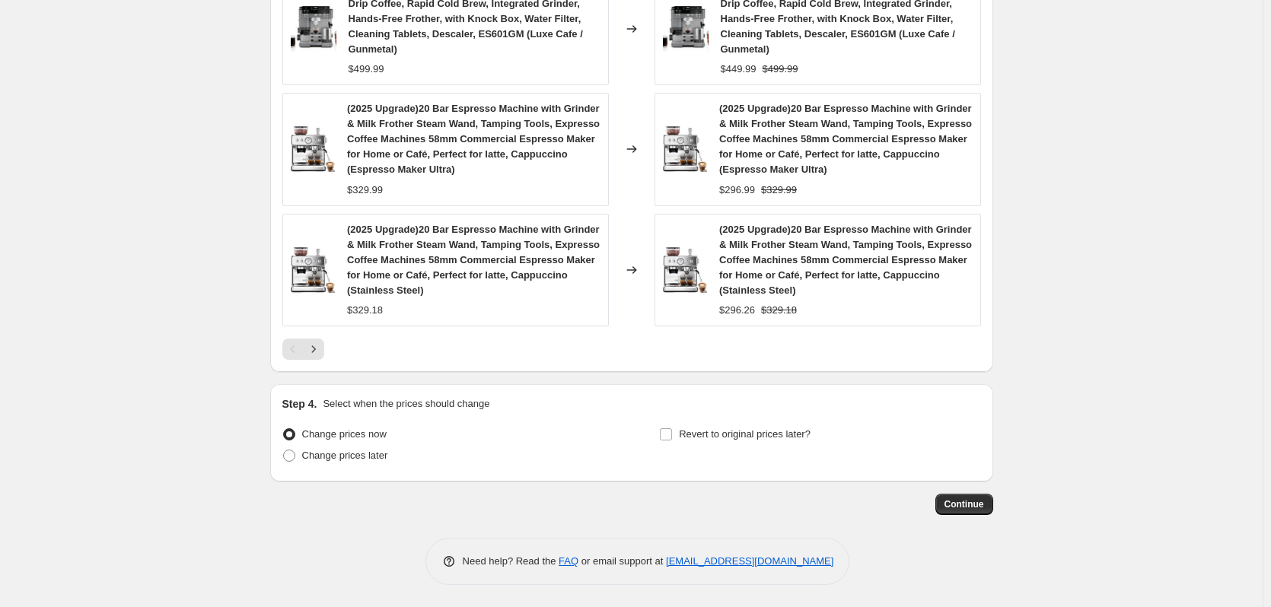
scroll to position [1214, 0]
type input "-30"
click at [316, 351] on icon "Next" at bounding box center [313, 348] width 15 height 15
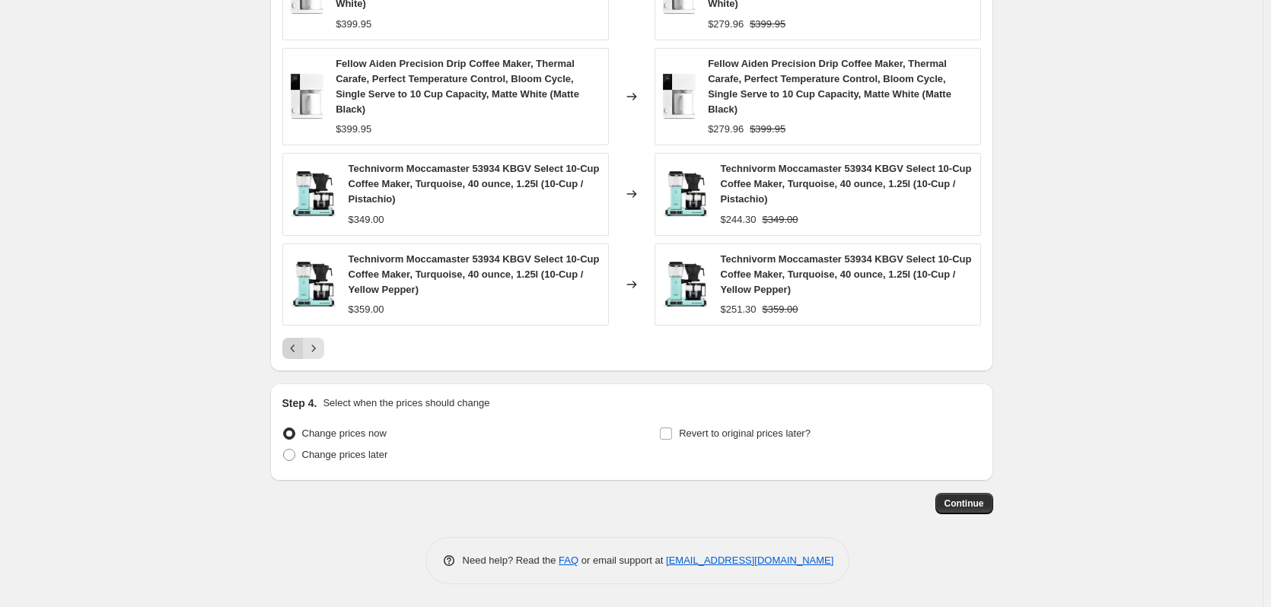
click at [288, 352] on button "Previous" at bounding box center [292, 348] width 21 height 21
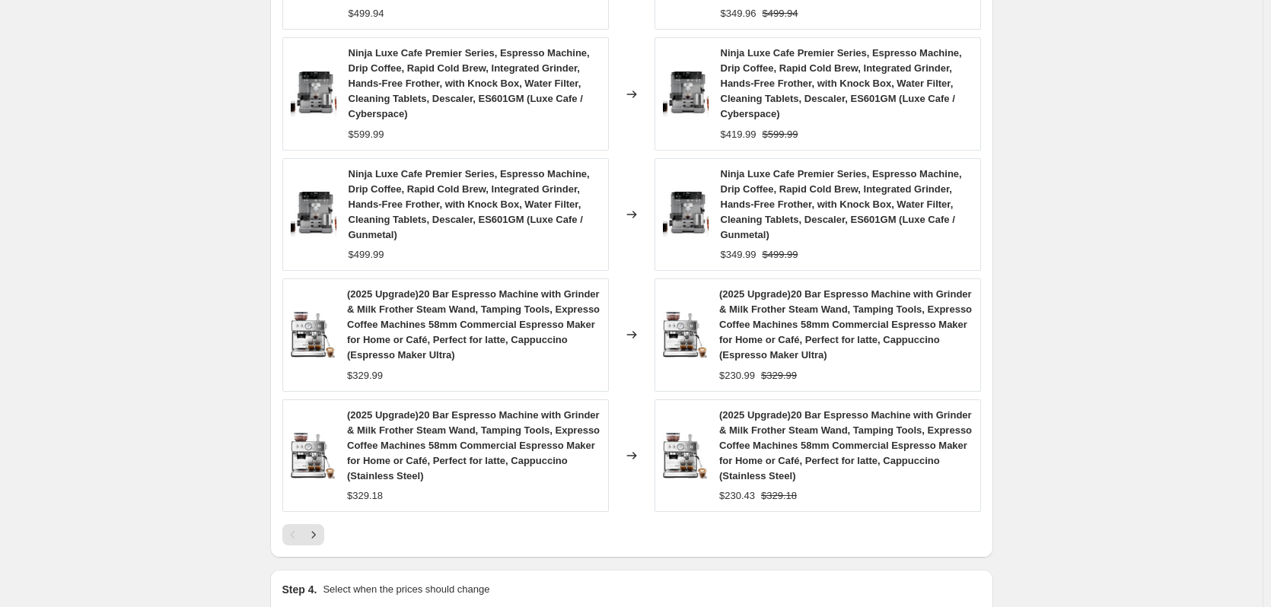
scroll to position [1046, 0]
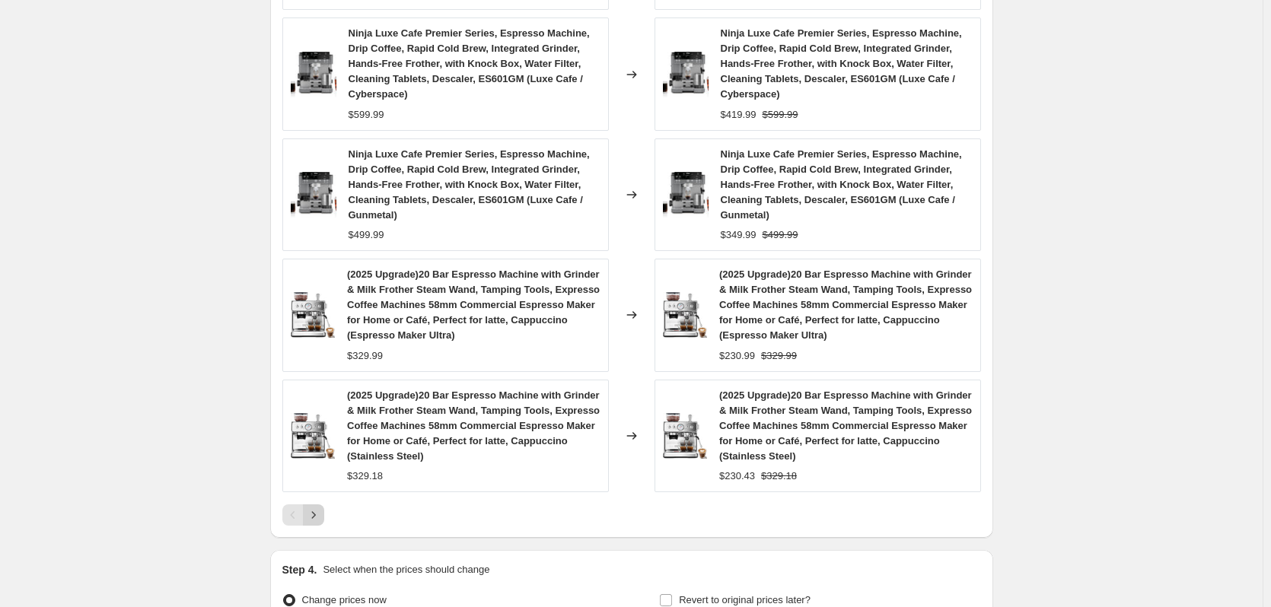
click at [321, 519] on icon "Next" at bounding box center [313, 515] width 15 height 15
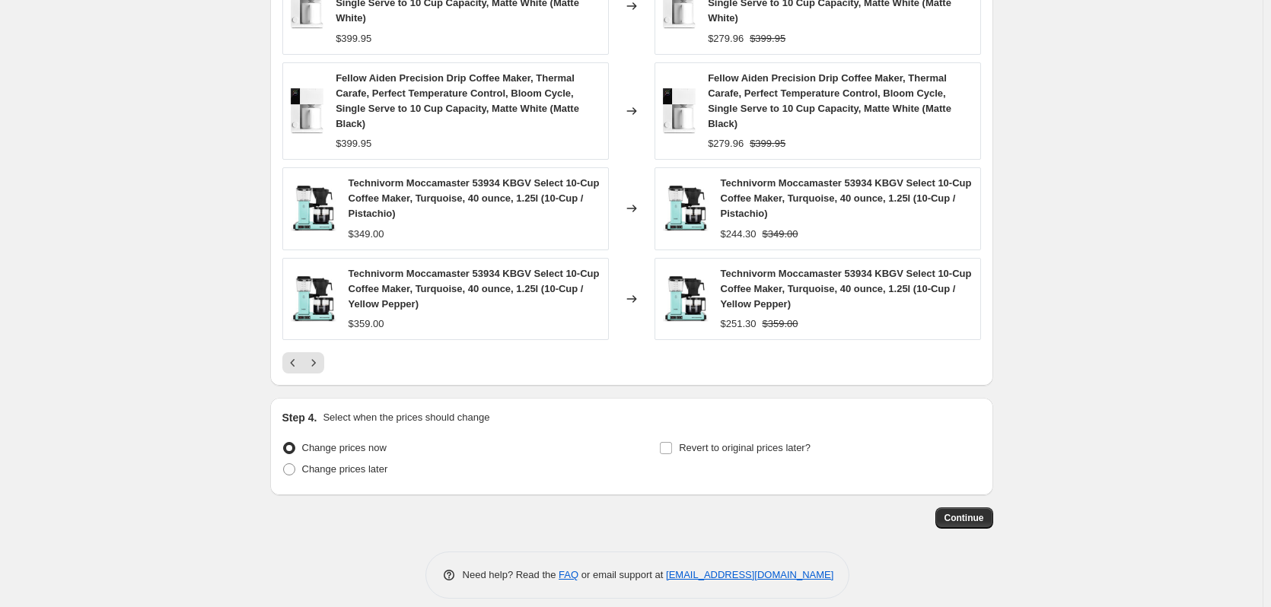
scroll to position [1123, 0]
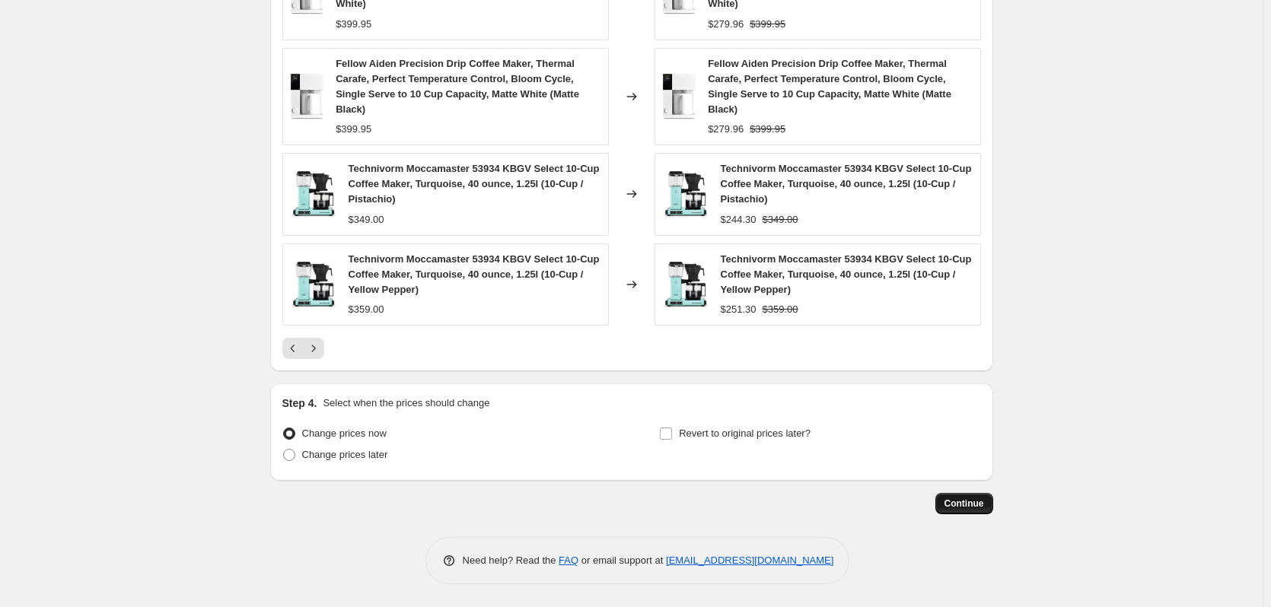
click at [975, 505] on span "Continue" at bounding box center [964, 504] width 40 height 12
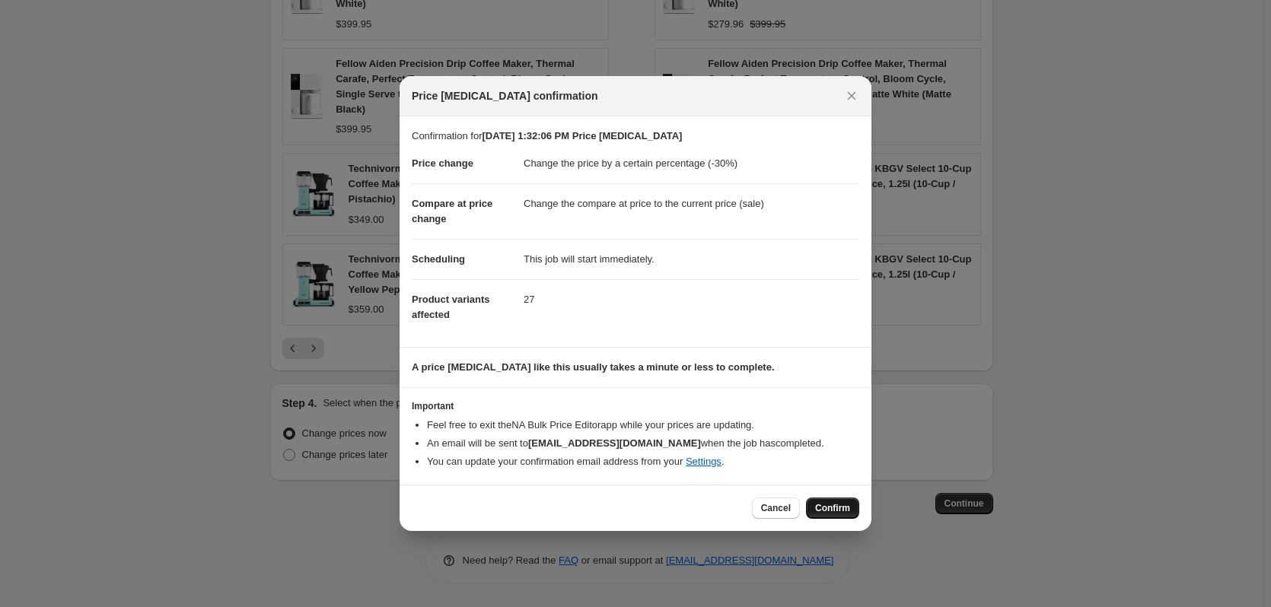
click at [846, 509] on span "Confirm" at bounding box center [832, 508] width 35 height 12
